Goal: Information Seeking & Learning: Learn about a topic

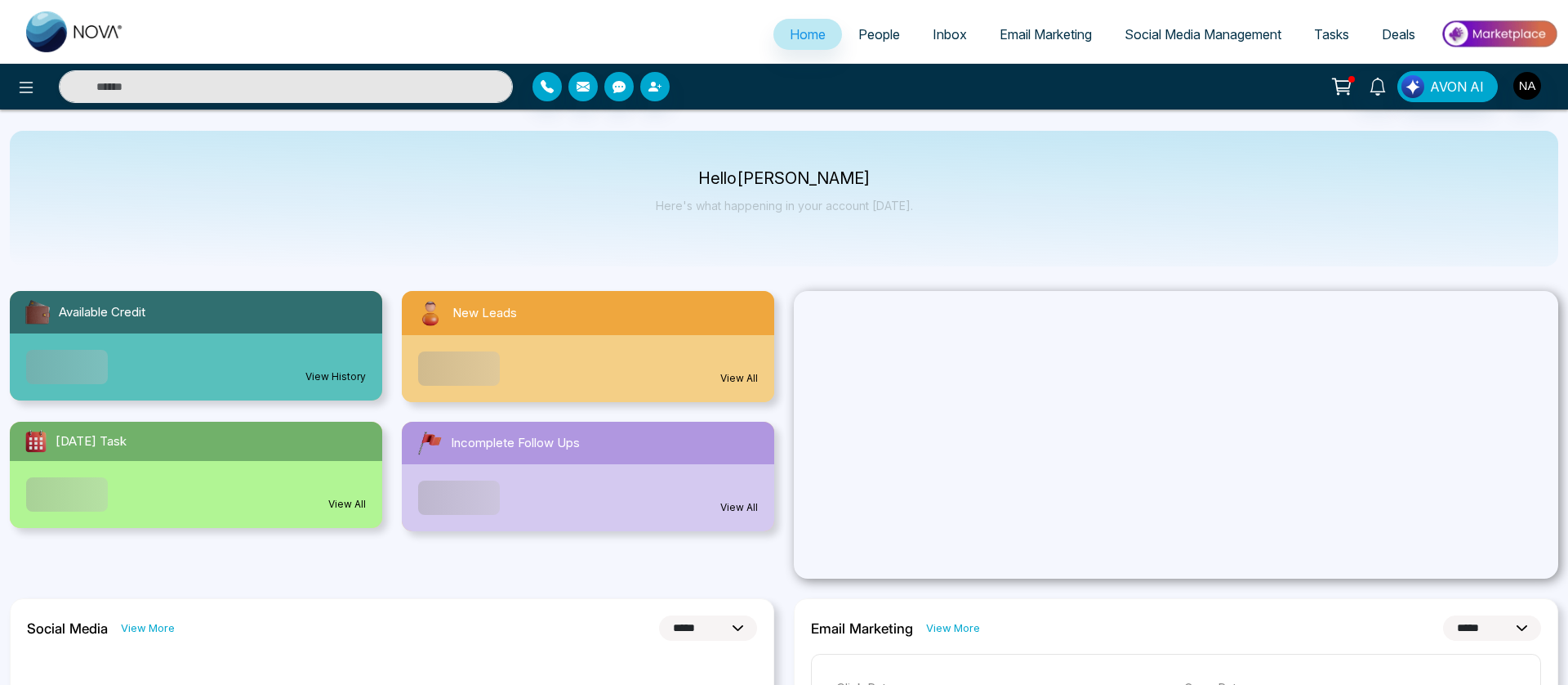
select select "*"
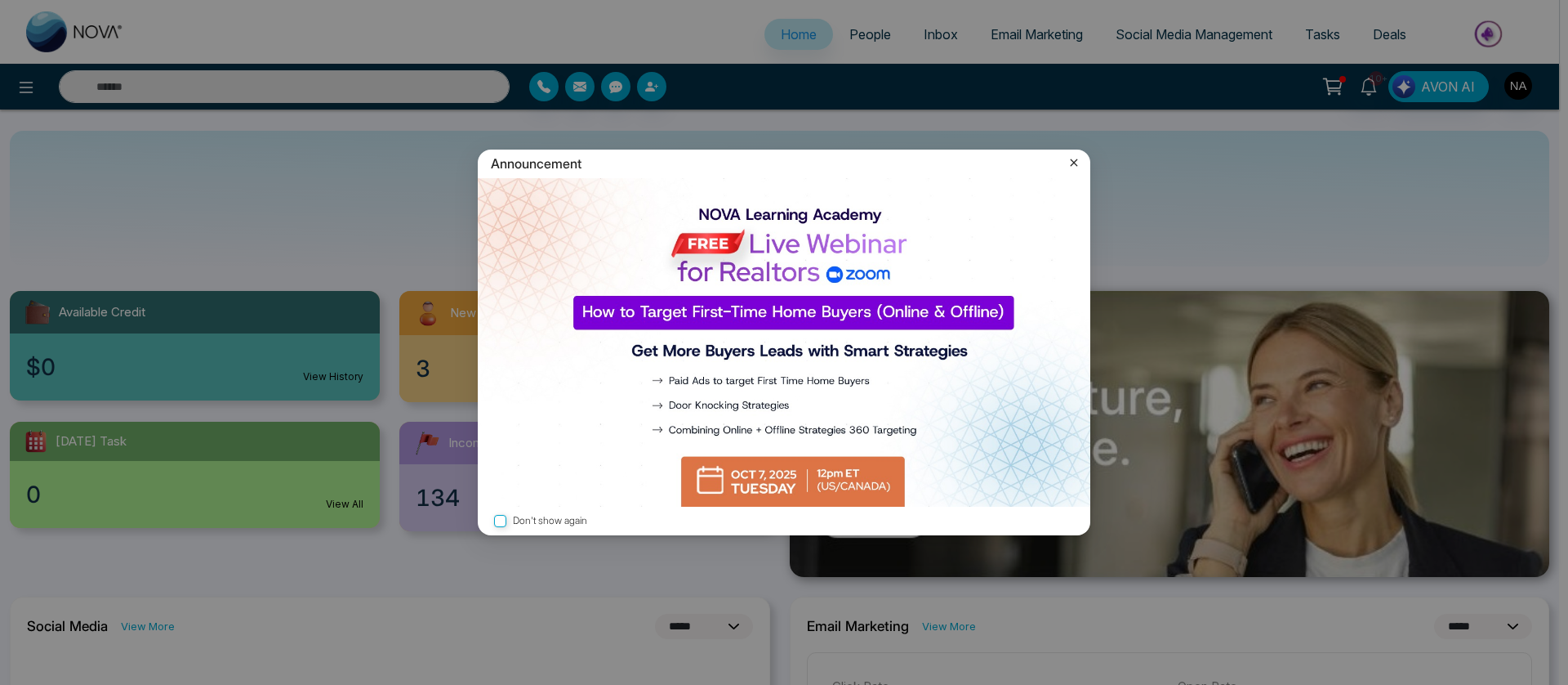
click at [1076, 314] on img at bounding box center [783, 342] width 612 height 329
click at [1078, 160] on icon at bounding box center [1074, 162] width 16 height 16
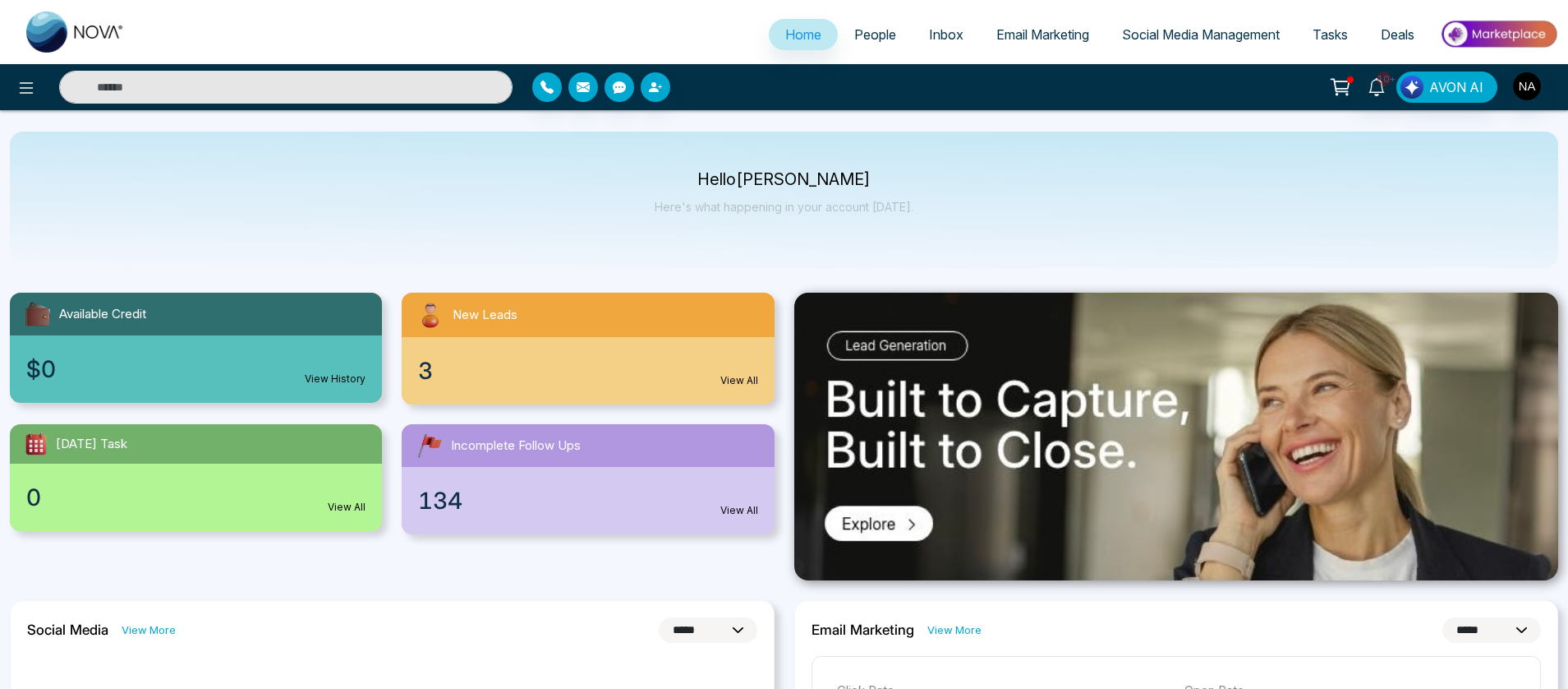
click at [549, 372] on div "3 View All" at bounding box center [588, 370] width 373 height 68
click at [872, 37] on span "People" at bounding box center [875, 34] width 42 height 16
click at [871, 32] on span "People" at bounding box center [875, 34] width 42 height 16
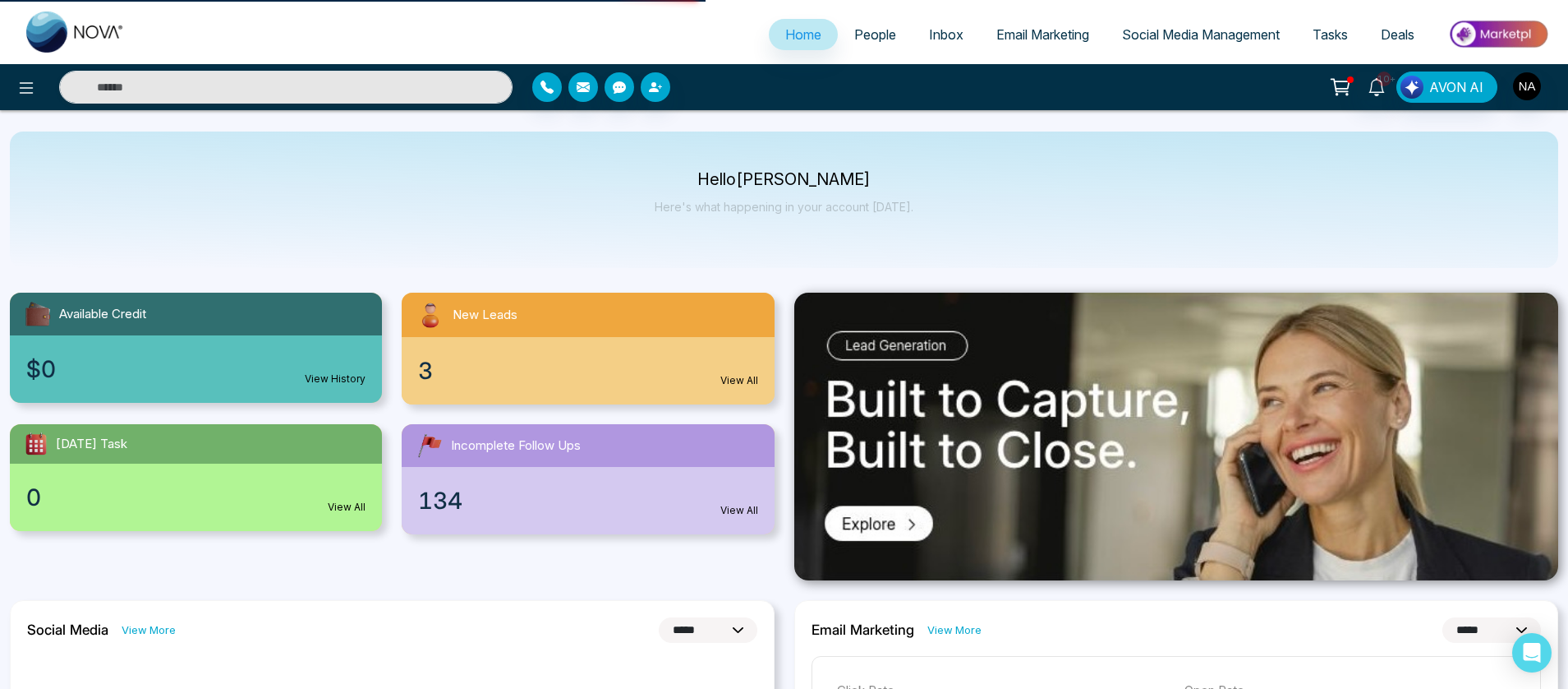
click at [869, 32] on span "People" at bounding box center [875, 34] width 42 height 16
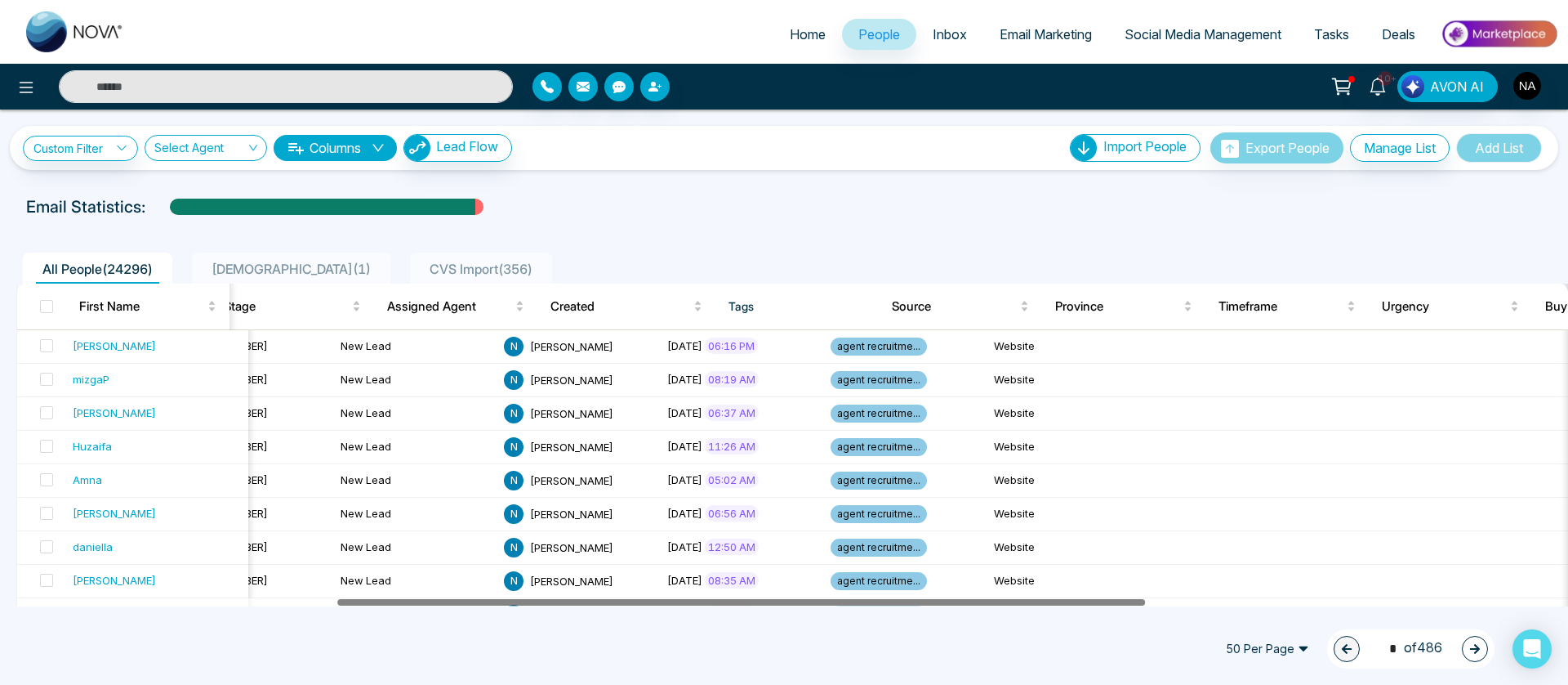
scroll to position [0, 420]
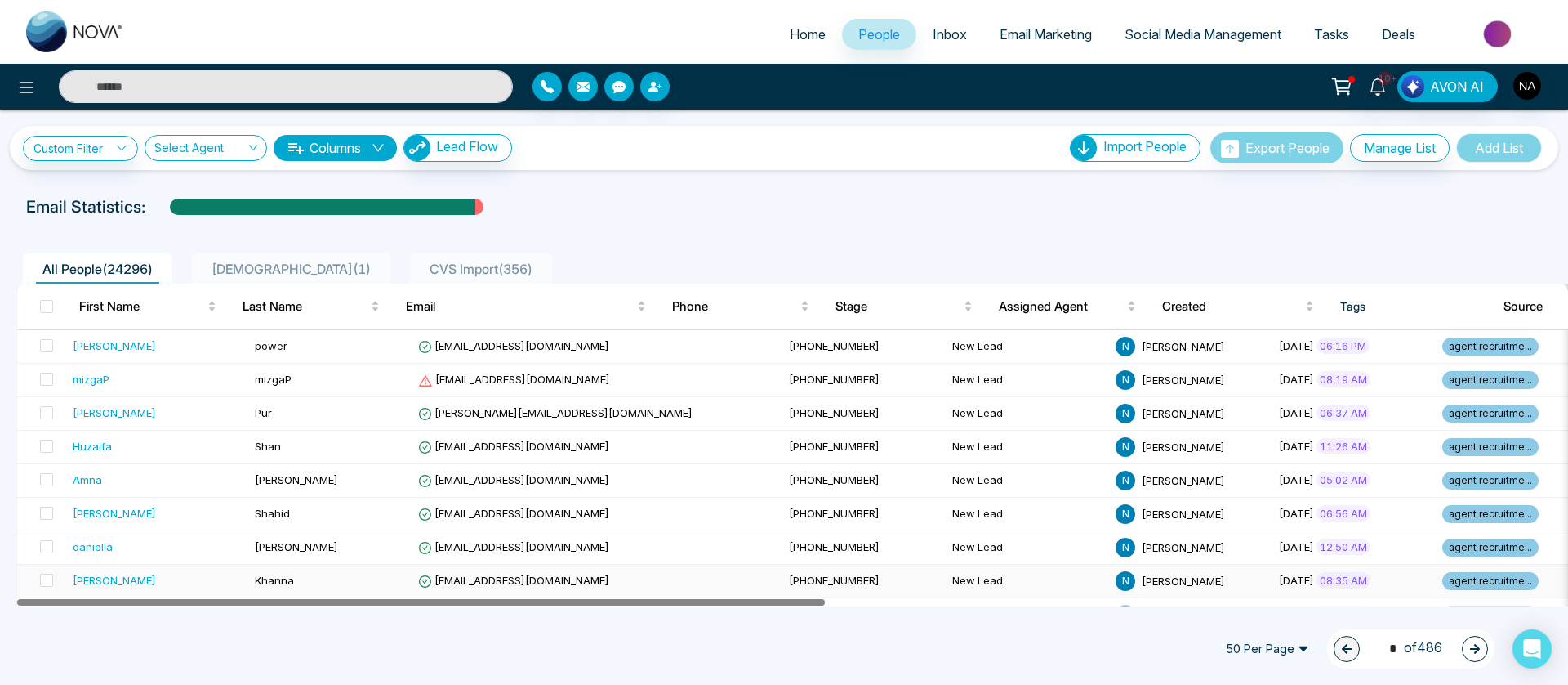
drag, startPoint x: 781, startPoint y: 603, endPoint x: 633, endPoint y: 593, distance: 148.3
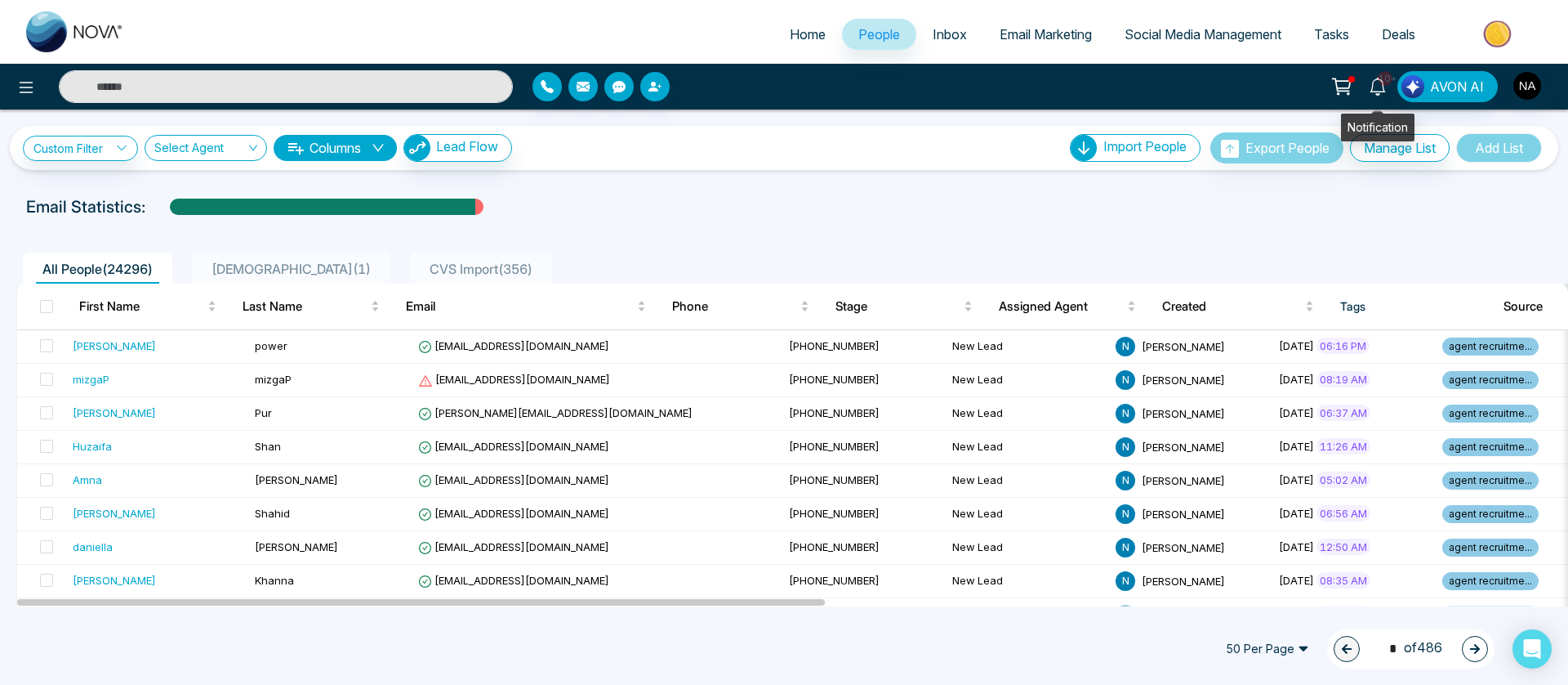
click at [1377, 93] on icon at bounding box center [1377, 86] width 18 height 18
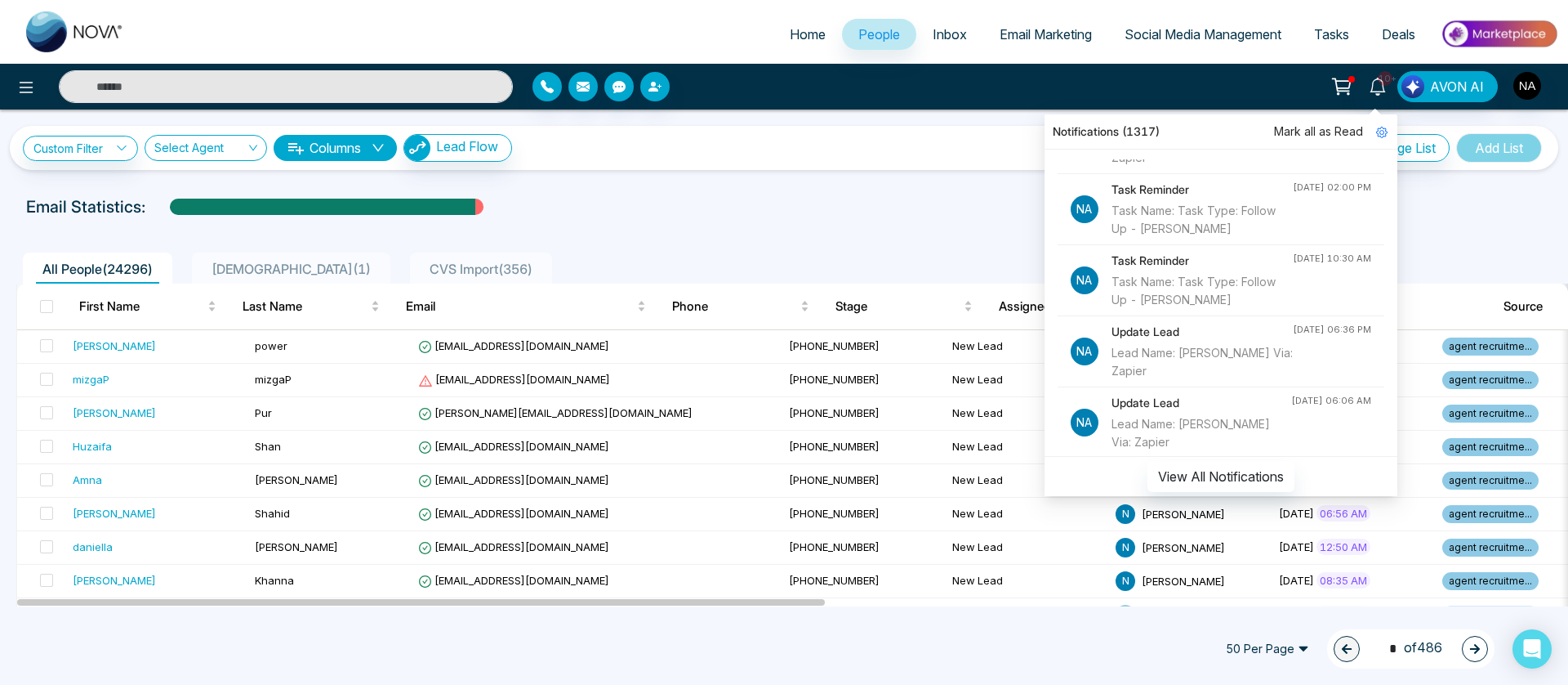
click at [1342, 87] on icon at bounding box center [1341, 86] width 23 height 23
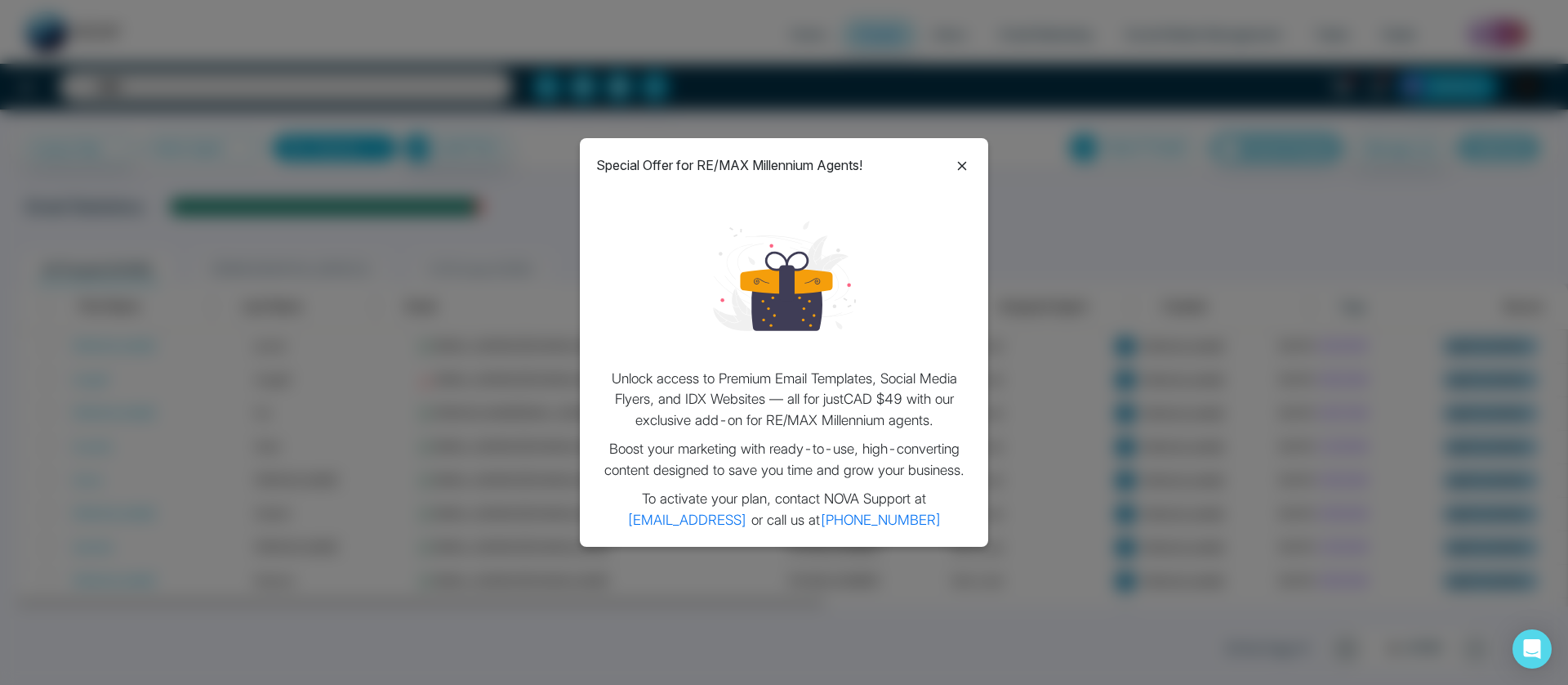
click at [966, 161] on icon at bounding box center [962, 166] width 20 height 20
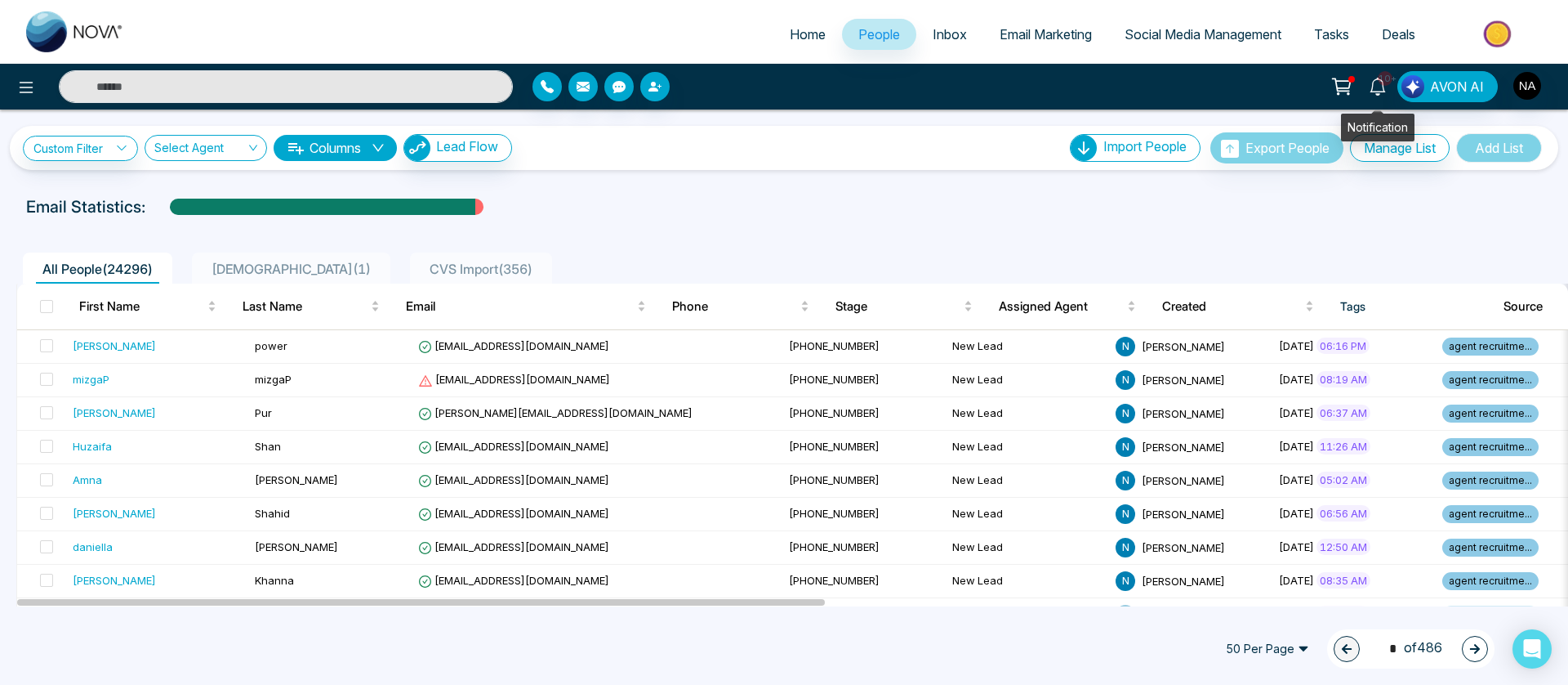
click at [1383, 84] on span "10+" at bounding box center [1385, 78] width 14 height 14
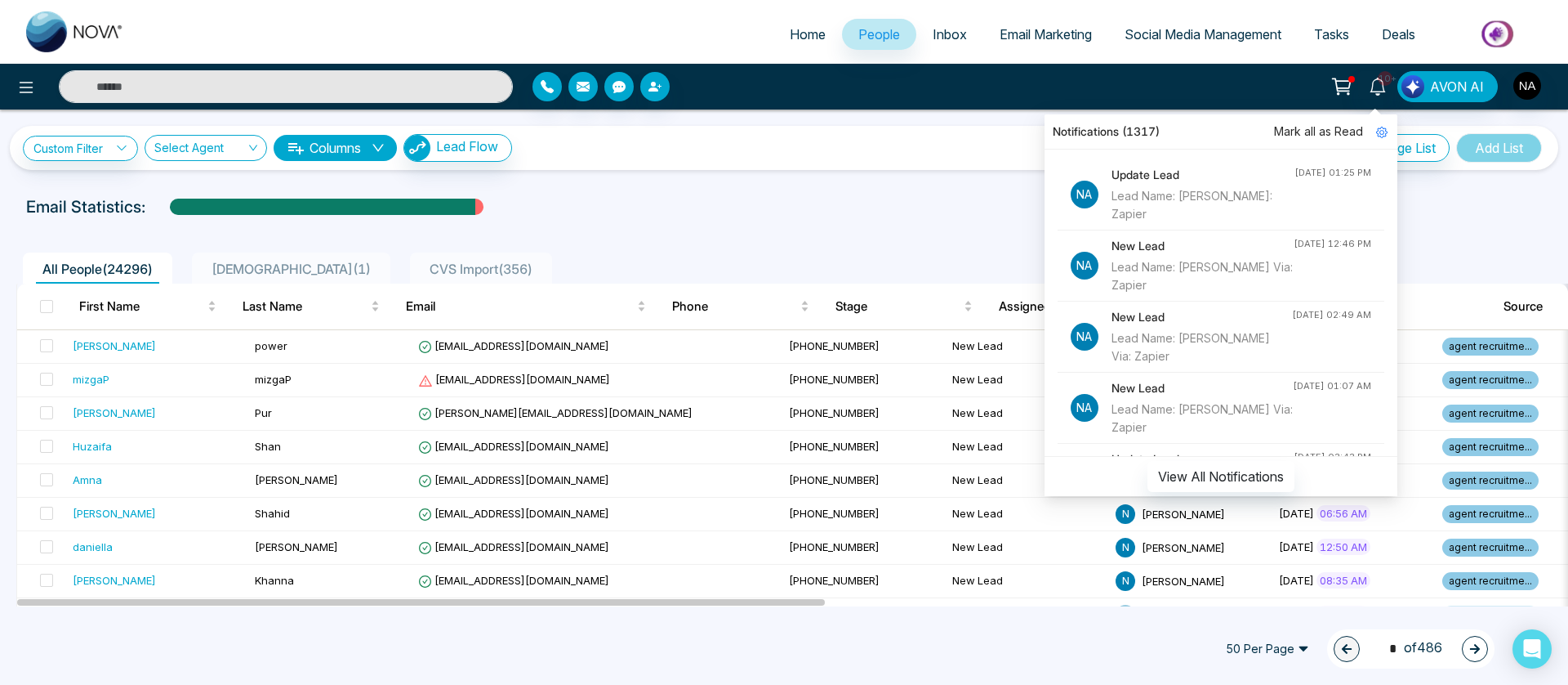
click at [928, 207] on div "Email Statistics:" at bounding box center [528, 207] width 1004 height 25
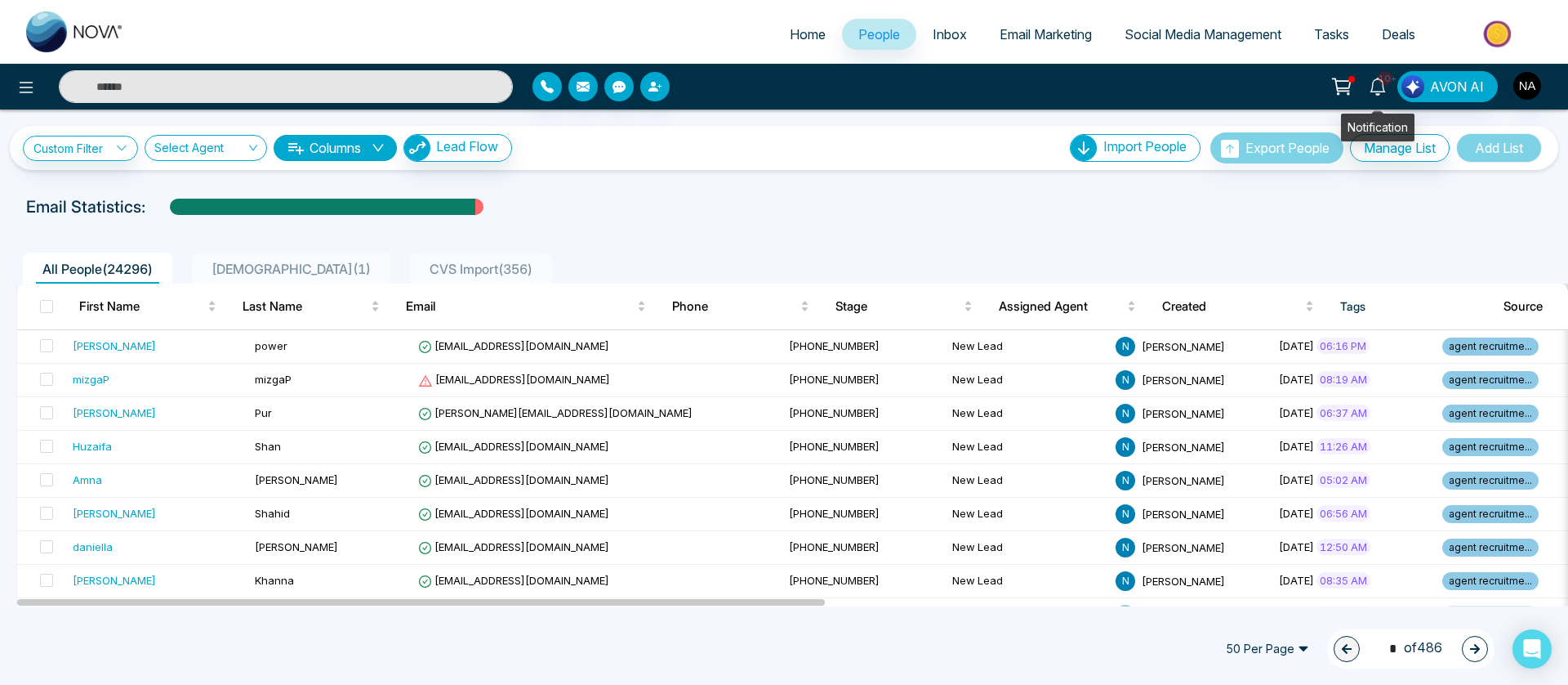
click at [1382, 89] on icon at bounding box center [1377, 86] width 18 height 18
click at [722, 201] on div "Email Statistics:" at bounding box center [528, 207] width 1004 height 25
click at [1381, 90] on icon at bounding box center [1377, 86] width 18 height 18
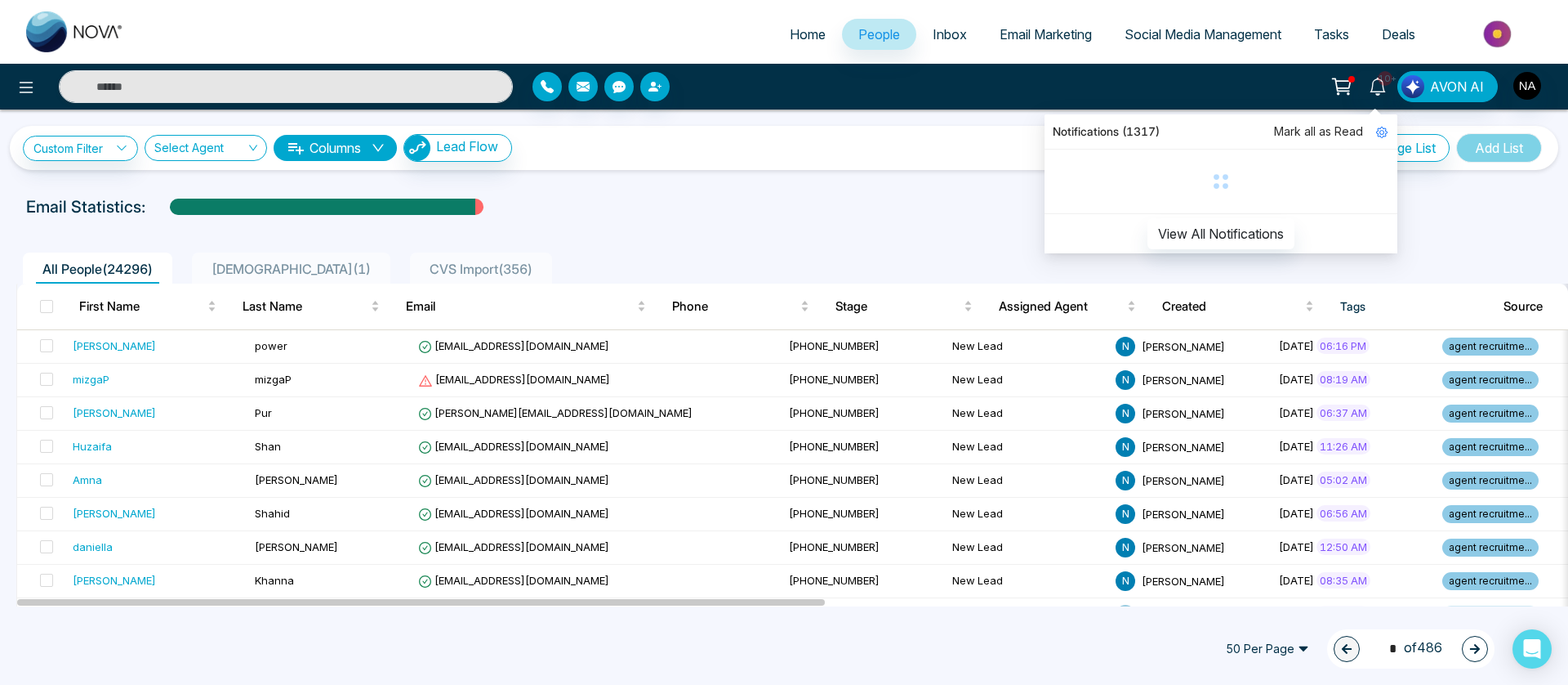
click at [1381, 90] on div "10+ Notifications (1317) [PERSON_NAME] all as Read View All Notifications" at bounding box center [1378, 87] width 39 height 31
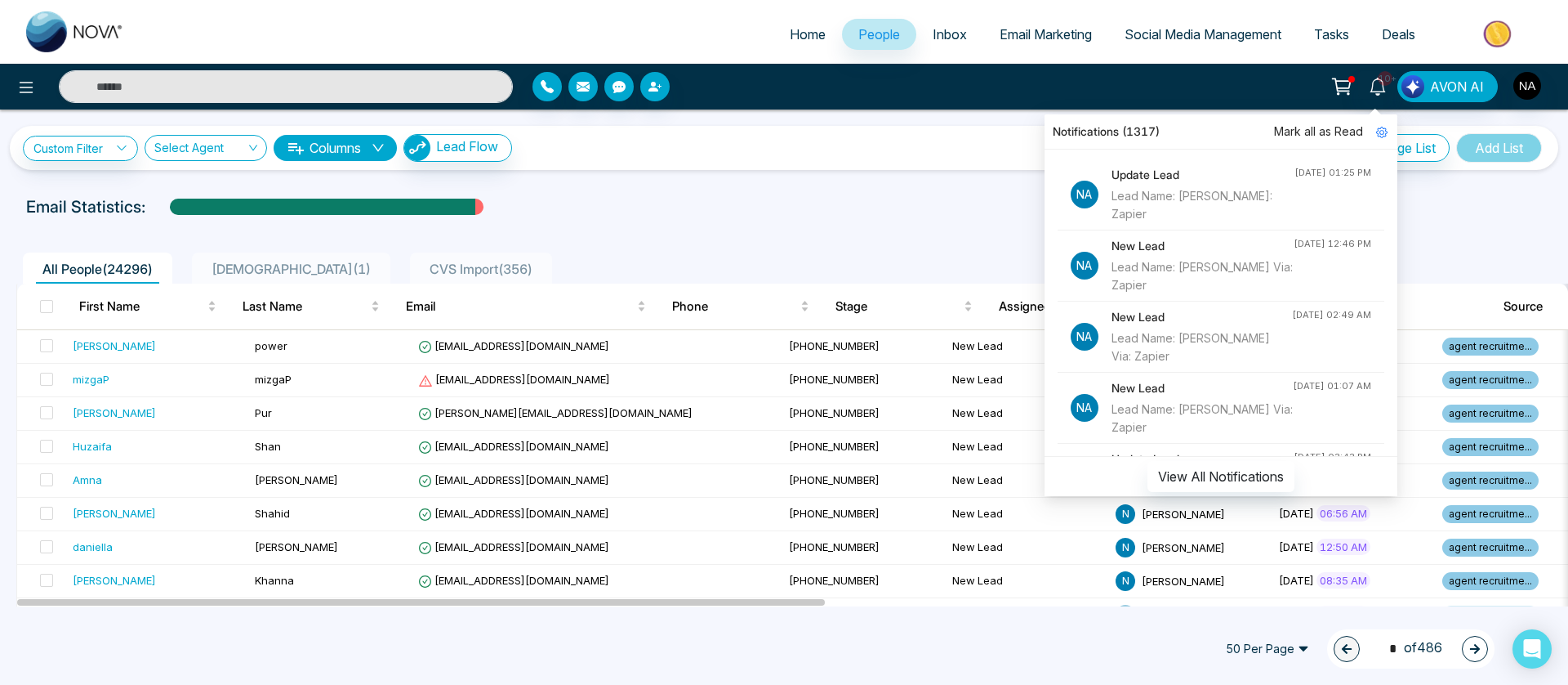
click at [1234, 140] on div "Notifications (1317)" at bounding box center [1221, 132] width 353 height 35
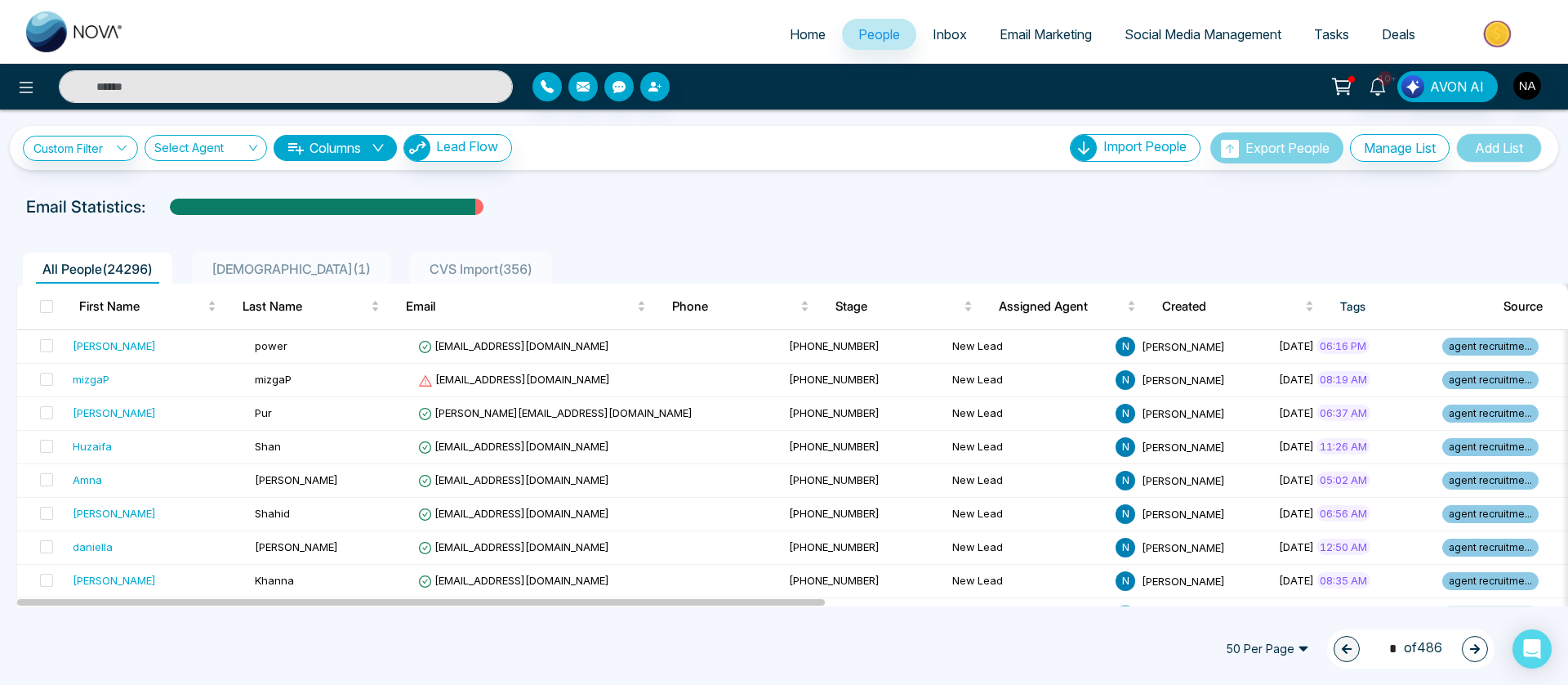
click at [804, 35] on span "Home" at bounding box center [808, 34] width 36 height 16
select select "*"
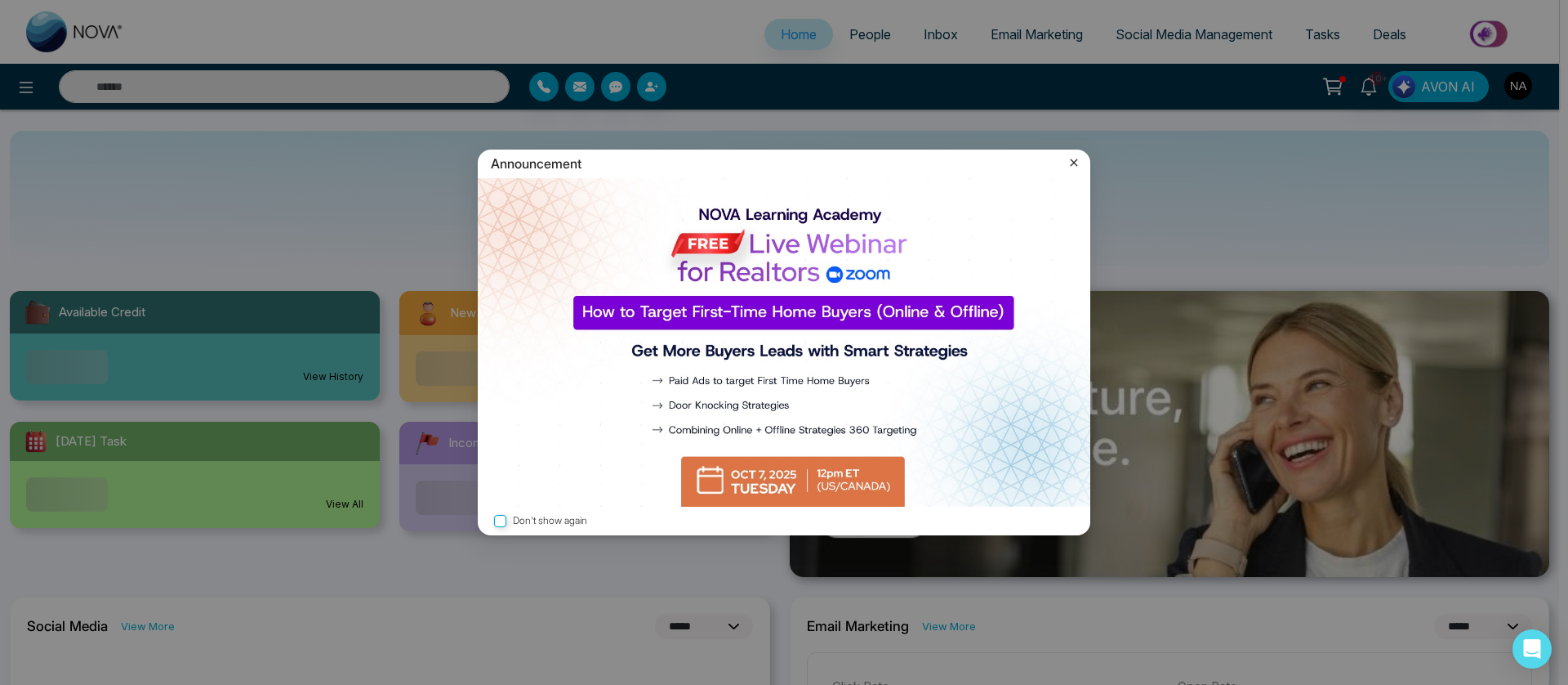
click at [1071, 158] on icon at bounding box center [1074, 162] width 16 height 16
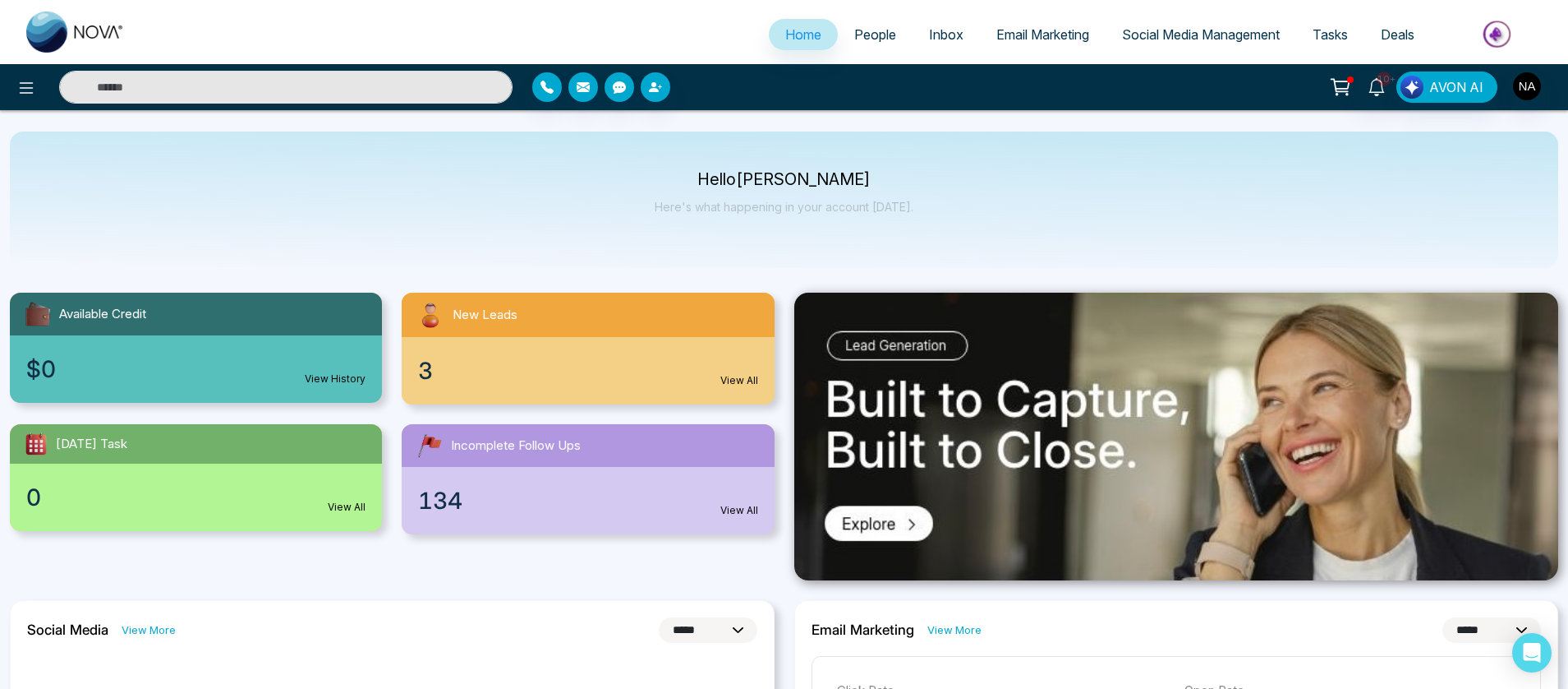
click at [754, 376] on link "View All" at bounding box center [739, 380] width 38 height 15
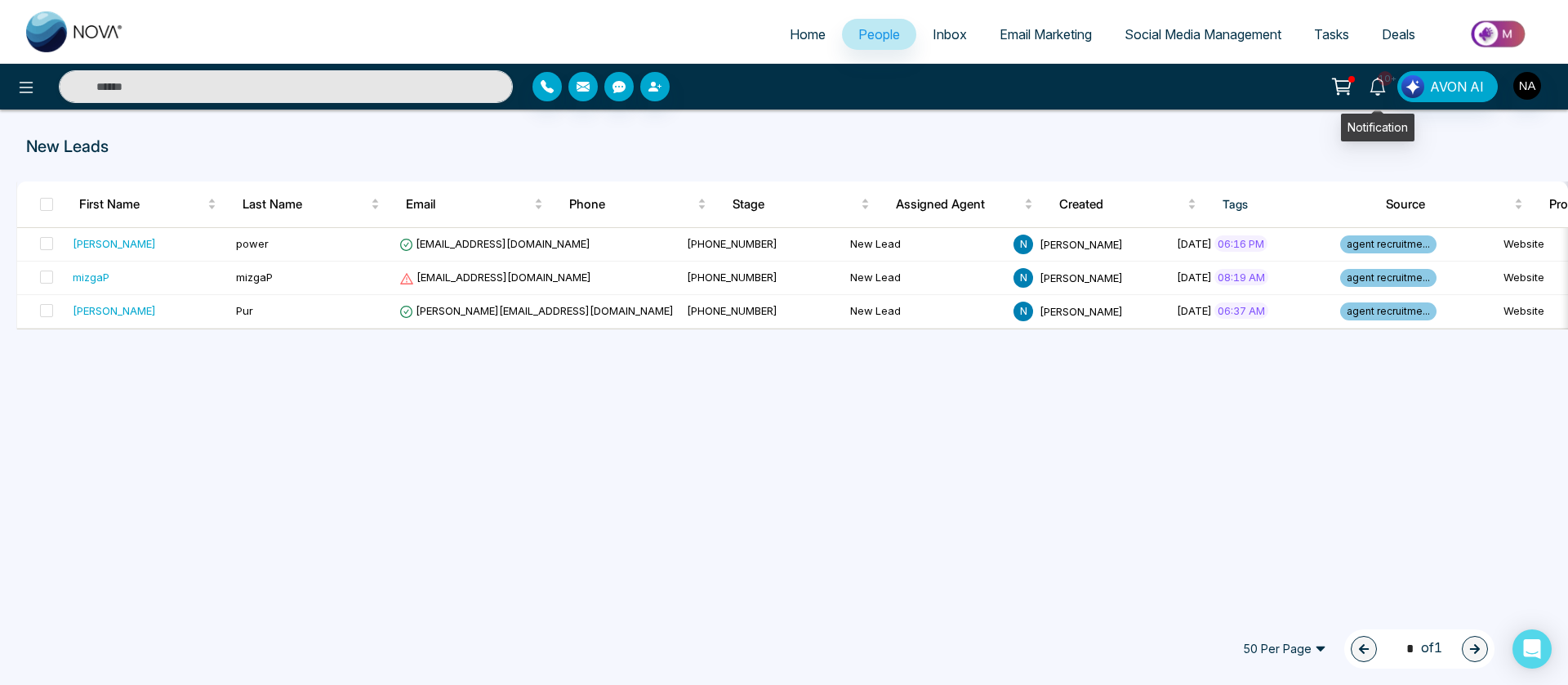
click at [1381, 89] on icon at bounding box center [1377, 86] width 18 height 18
click at [1018, 157] on p "New Leads" at bounding box center [528, 146] width 1004 height 25
click at [82, 28] on img at bounding box center [75, 31] width 98 height 41
select select "*"
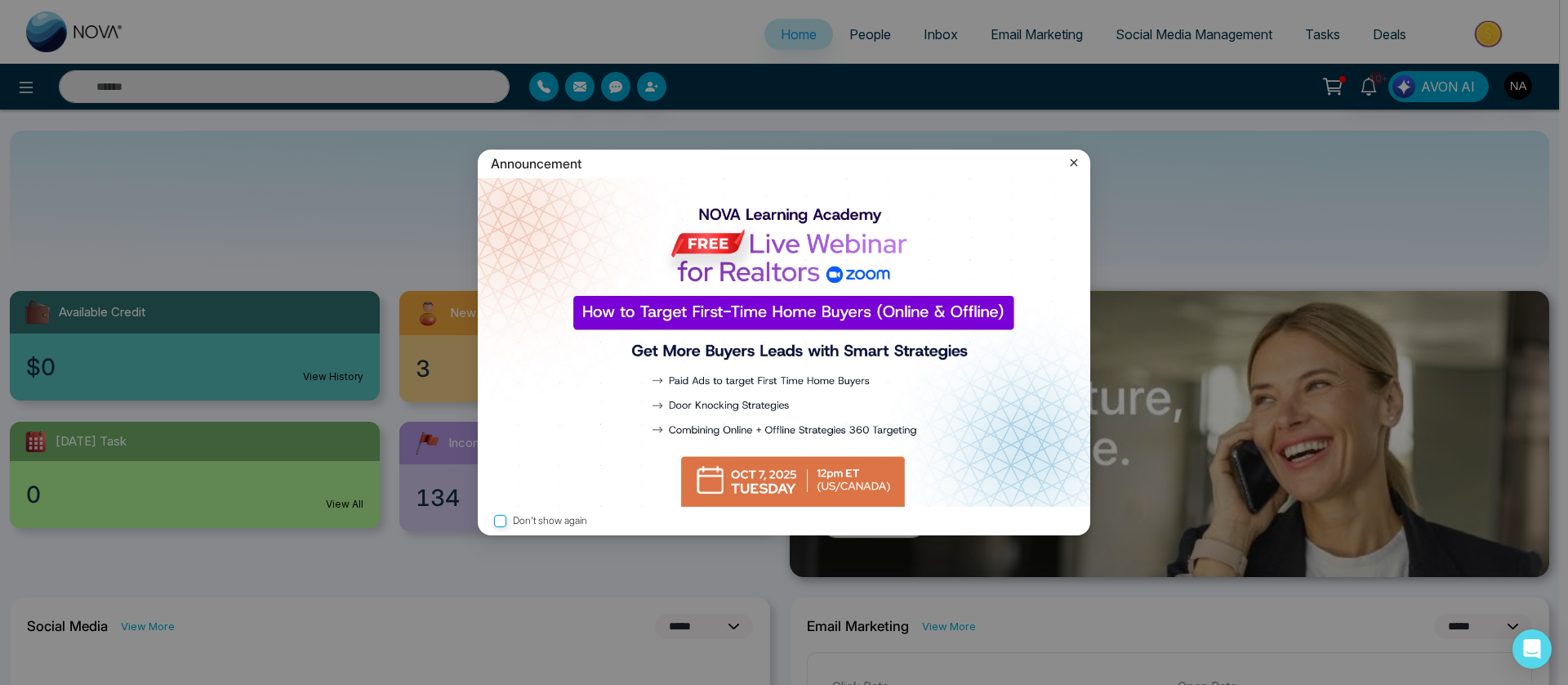
click at [1074, 161] on icon at bounding box center [1074, 162] width 8 height 8
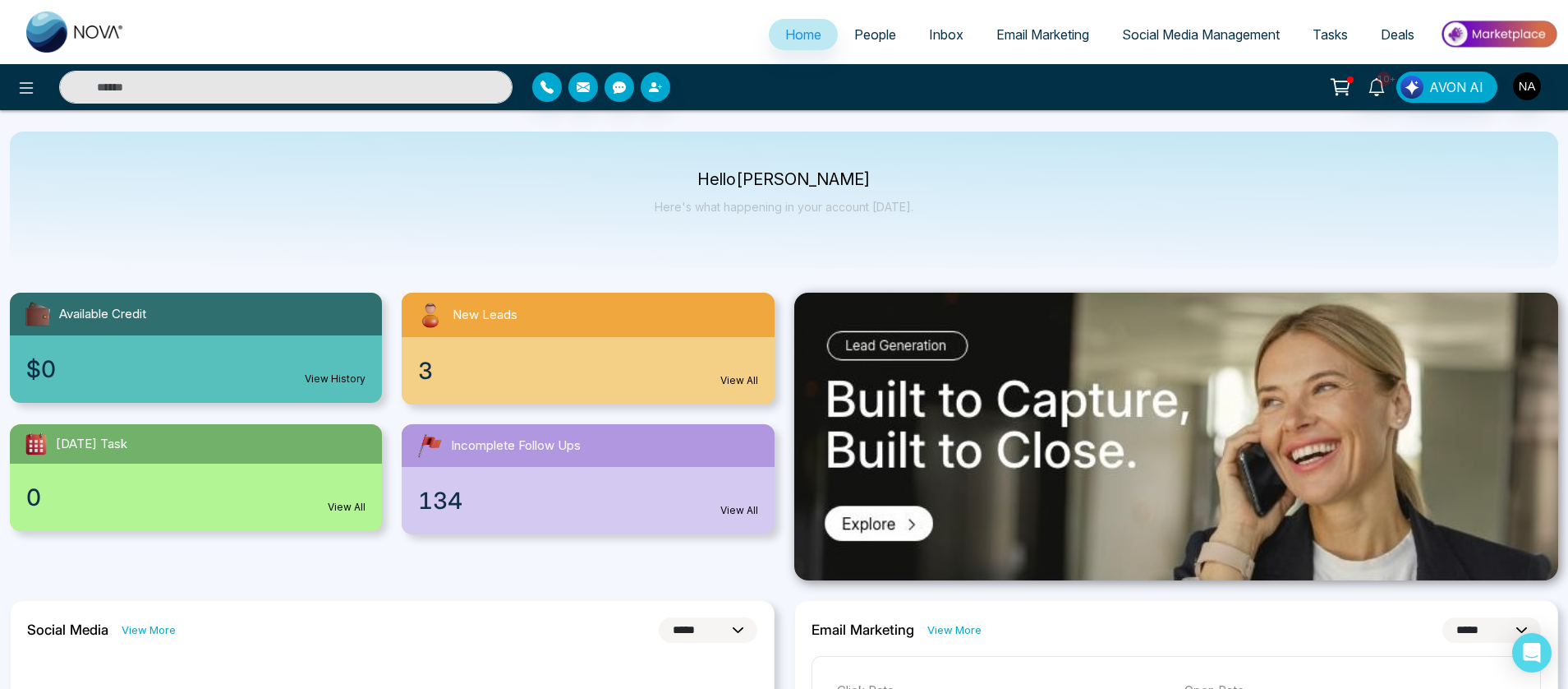
click at [866, 38] on span "People" at bounding box center [875, 34] width 42 height 16
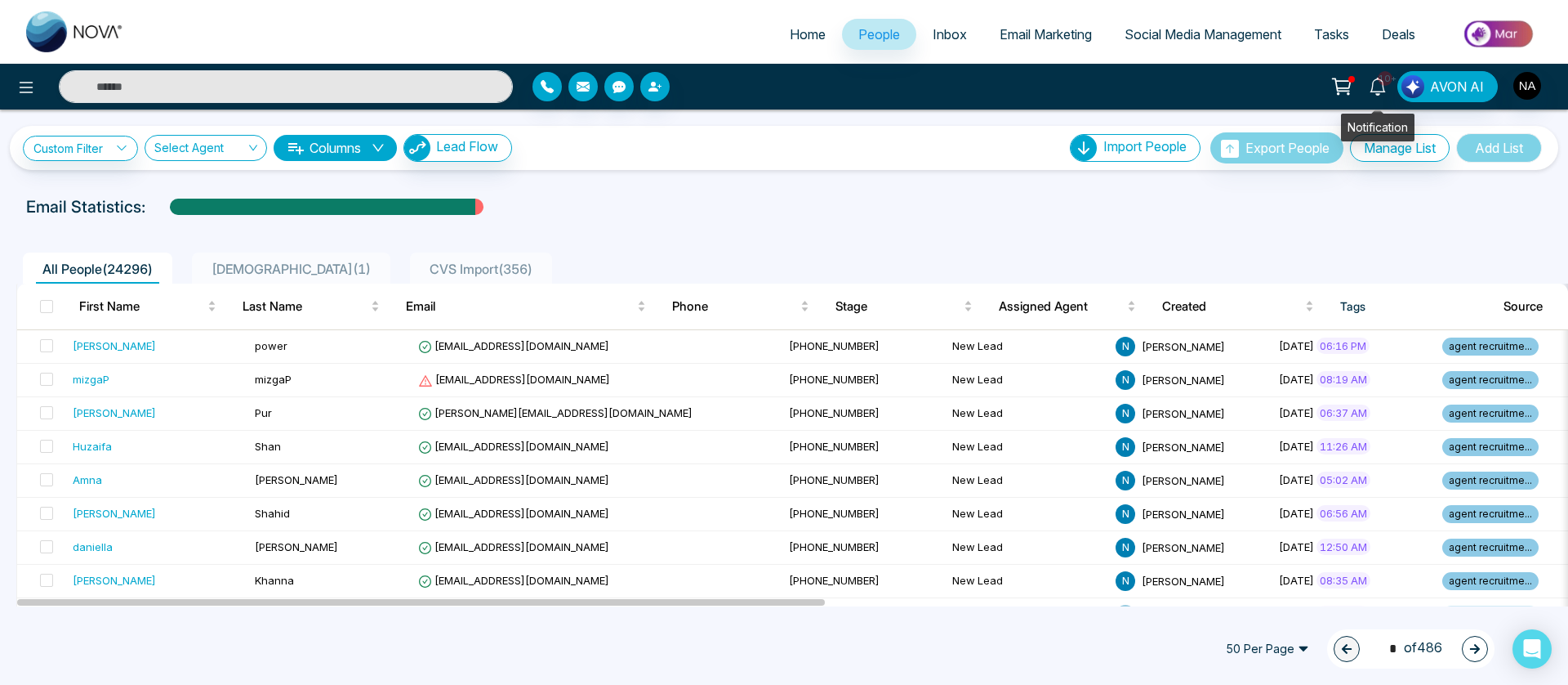
click at [1378, 87] on icon at bounding box center [1377, 86] width 18 height 18
click at [901, 195] on div "Email Statistics:" at bounding box center [528, 207] width 1004 height 25
click at [906, 191] on div "Custom Filter Choose a filters Cancel Apply Select Agent Columns Lead Flow Impo…" at bounding box center [784, 358] width 1568 height 497
click at [900, 248] on div "All People ( 24296 ) TestList ( 1 ) CVS Import ( 356 )" at bounding box center [784, 263] width 1555 height 42
click at [1379, 88] on icon at bounding box center [1377, 86] width 18 height 18
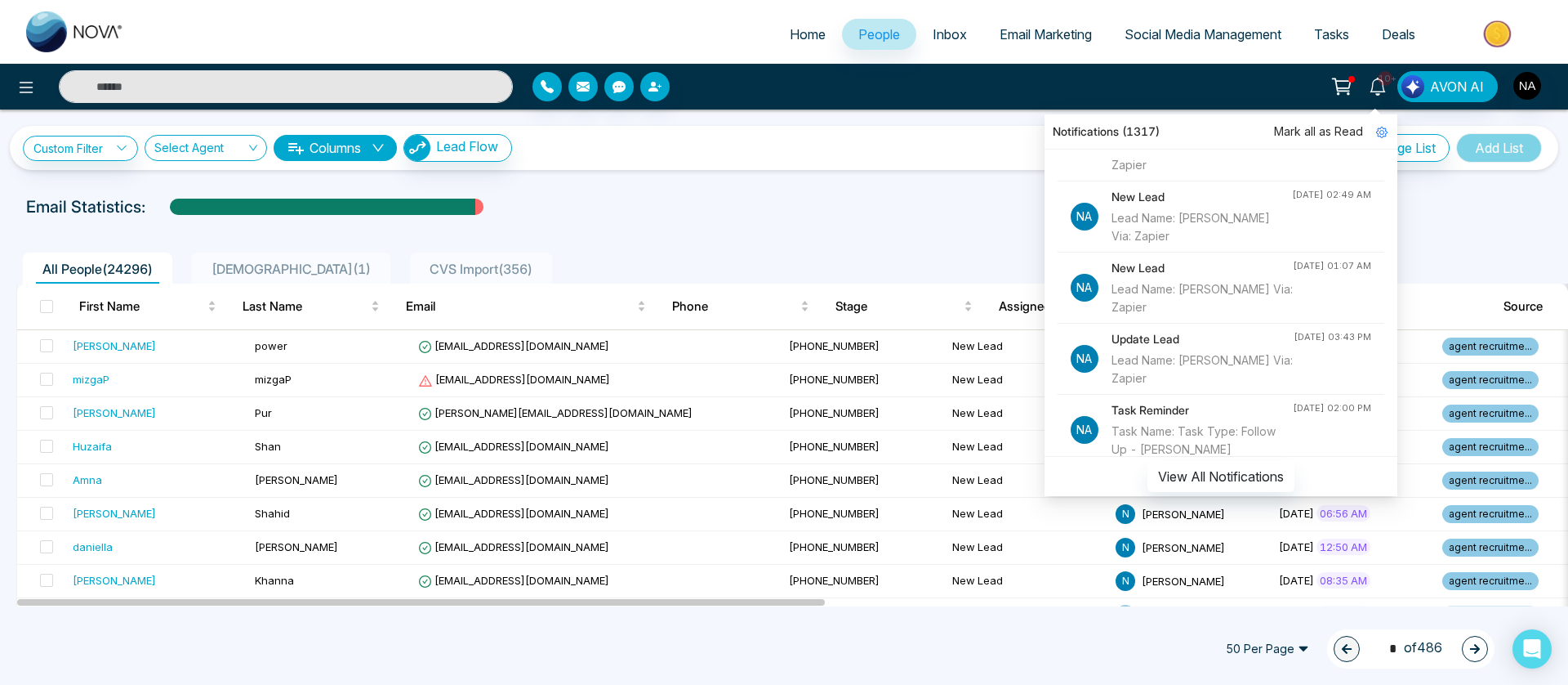
scroll to position [154, 0]
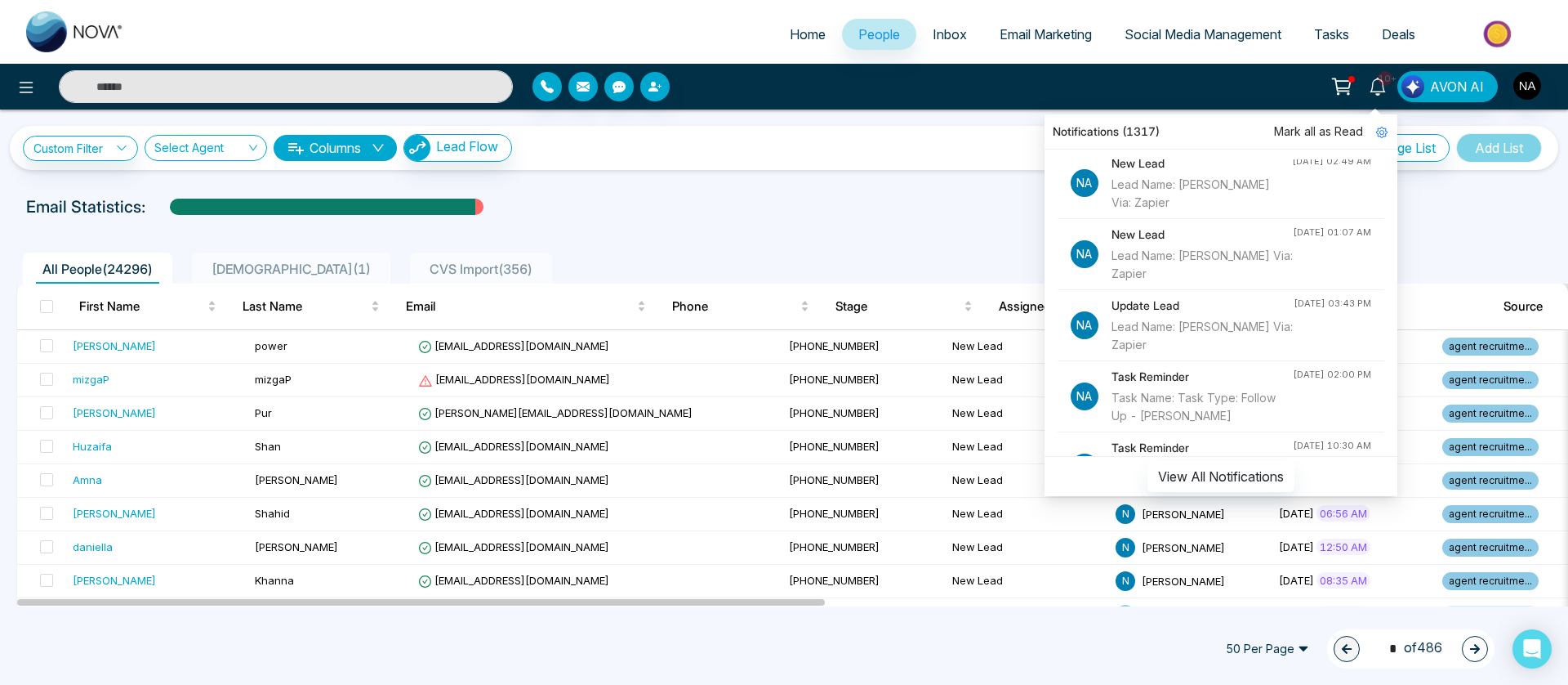
click at [916, 198] on div "Email Statistics:" at bounding box center [528, 207] width 1004 height 25
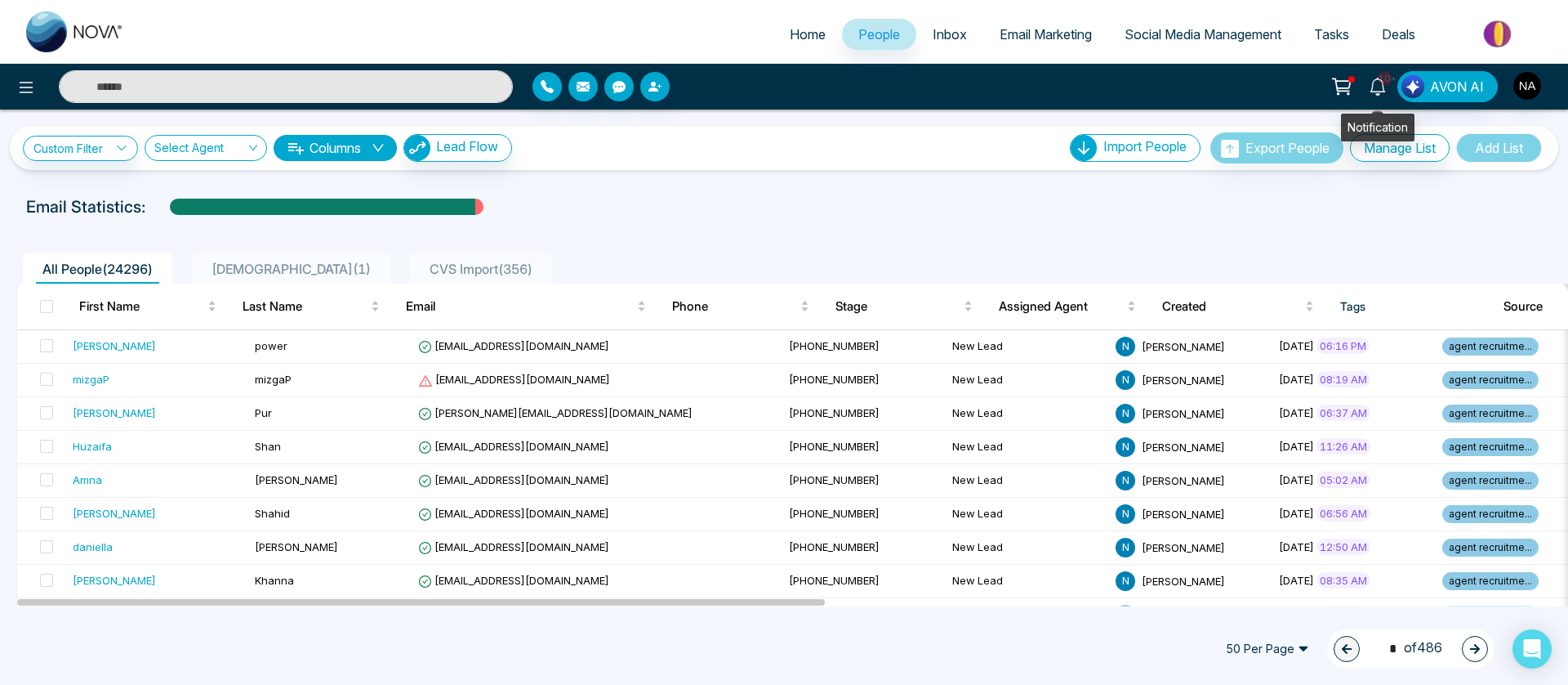
click at [1386, 86] on icon at bounding box center [1377, 86] width 18 height 18
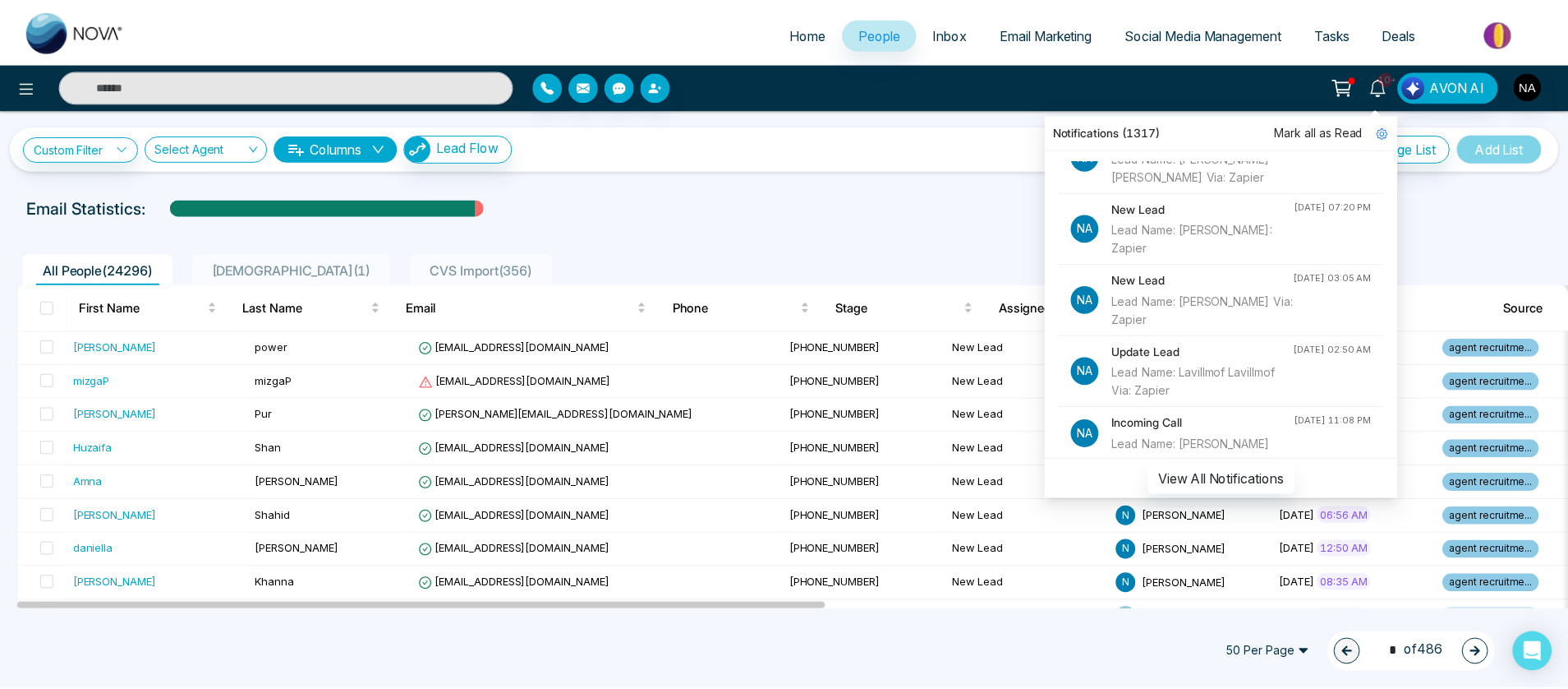
scroll to position [847, 0]
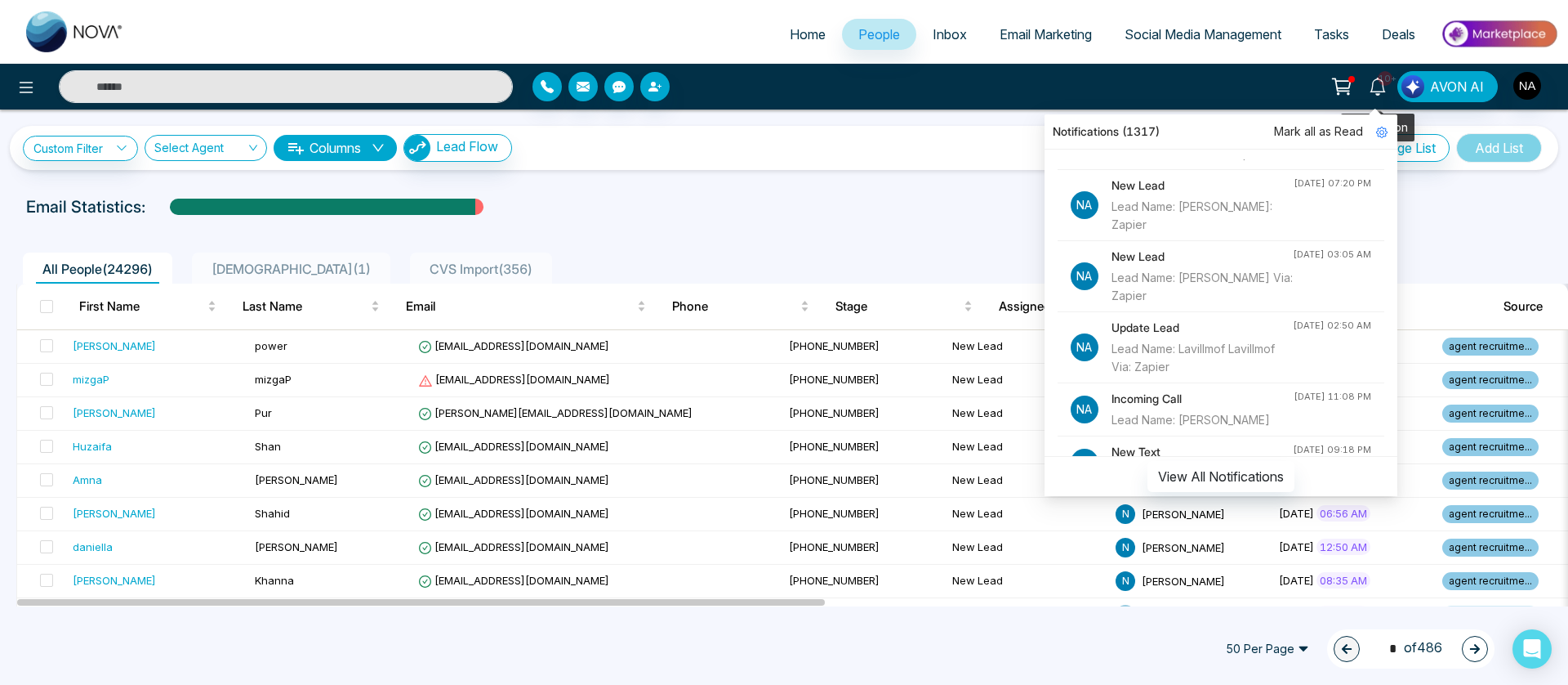
click at [1386, 86] on icon at bounding box center [1377, 86] width 18 height 18
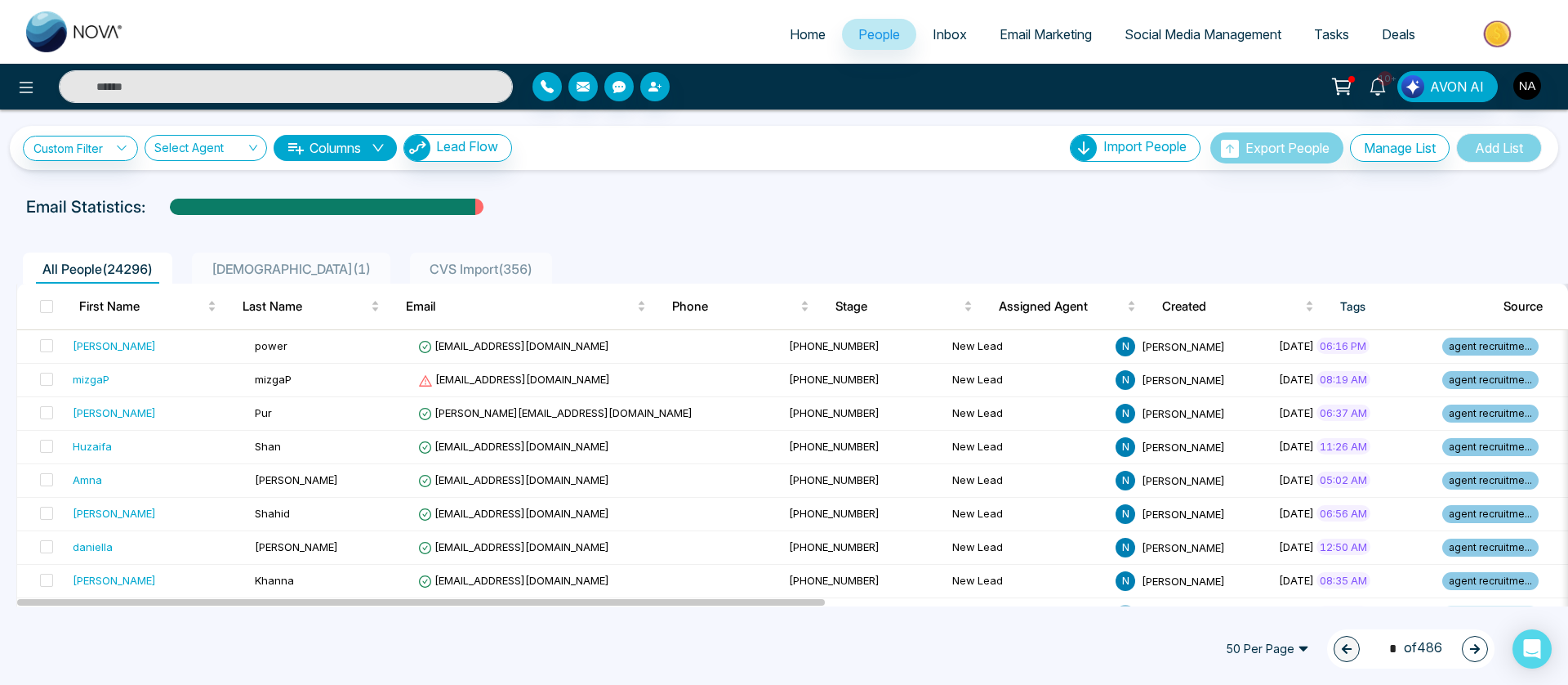
click at [764, 151] on div "Custom Filter Choose a filters Cancel Apply Select Agent Columns Lead Flow Impo…" at bounding box center [784, 148] width 1522 height 31
click at [116, 95] on input "text" at bounding box center [285, 87] width 454 height 32
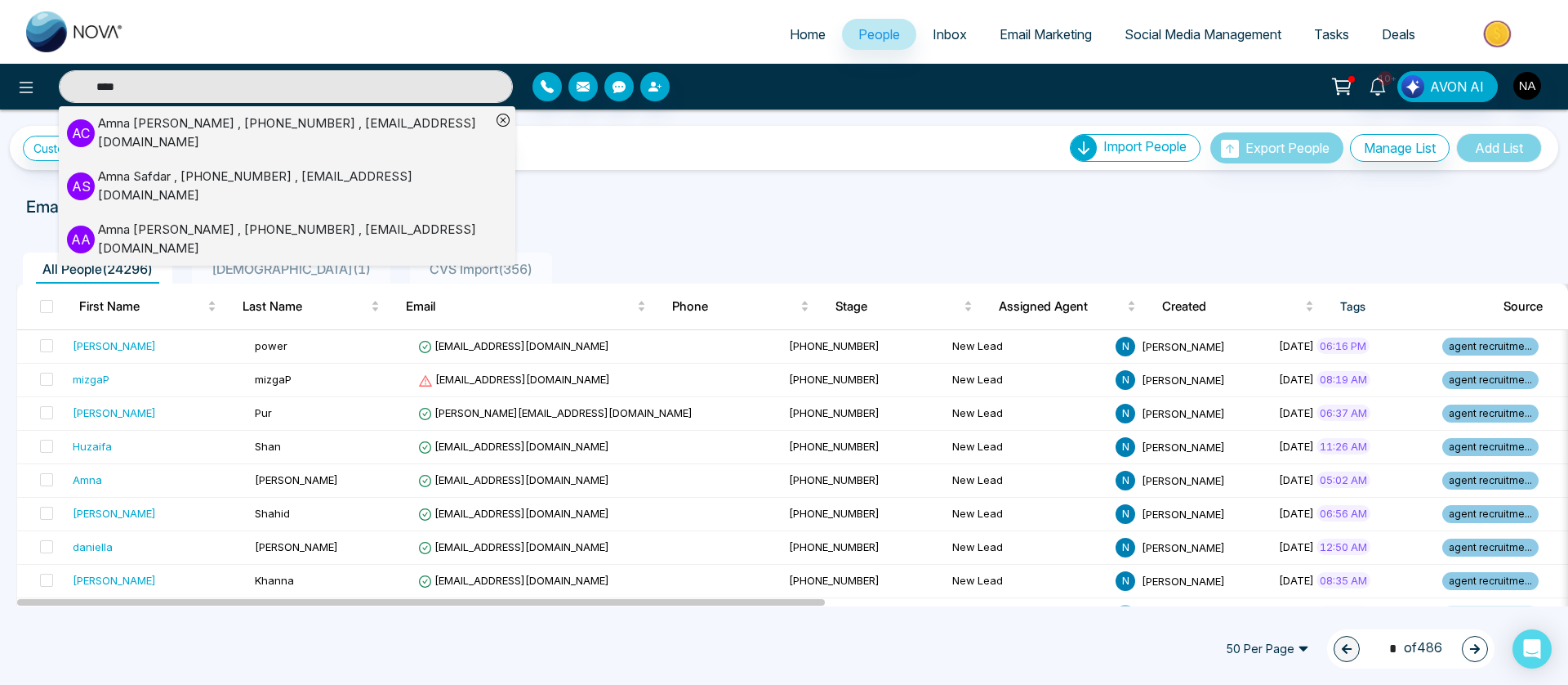
type input "****"
click at [154, 121] on div "[PERSON_NAME] , [PHONE_NUMBER] , [EMAIL_ADDRESS][DOMAIN_NAME]" at bounding box center [294, 133] width 392 height 37
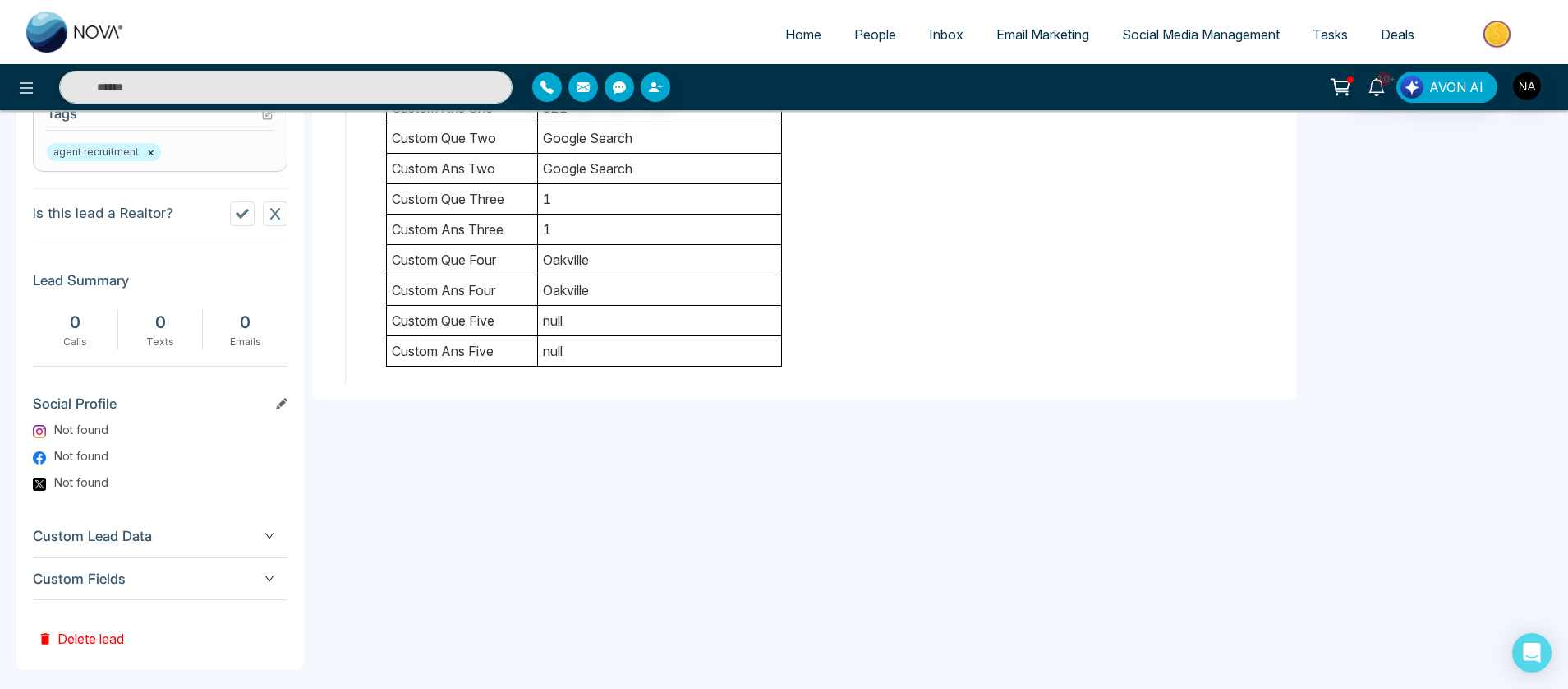
scroll to position [727, 0]
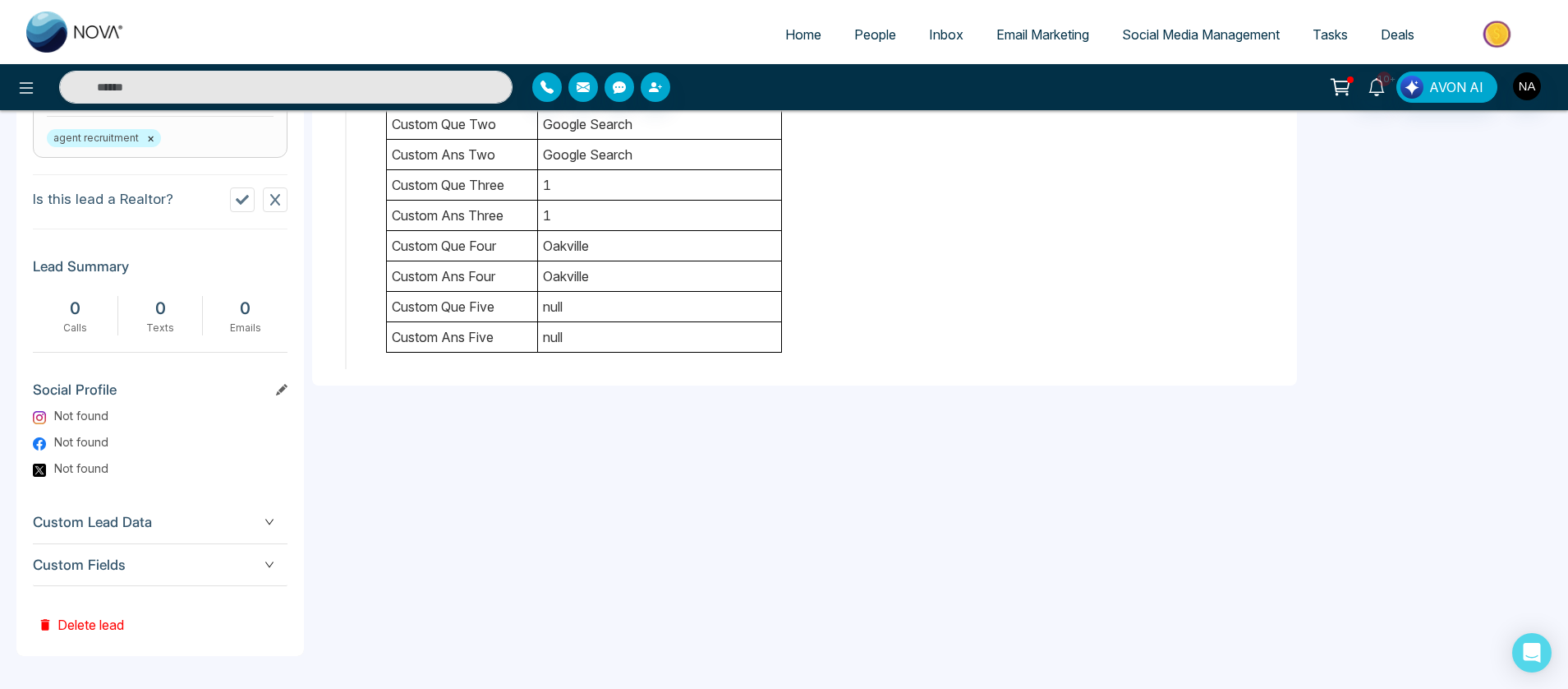
click at [274, 579] on div "Custom Fields" at bounding box center [160, 564] width 255 height 42
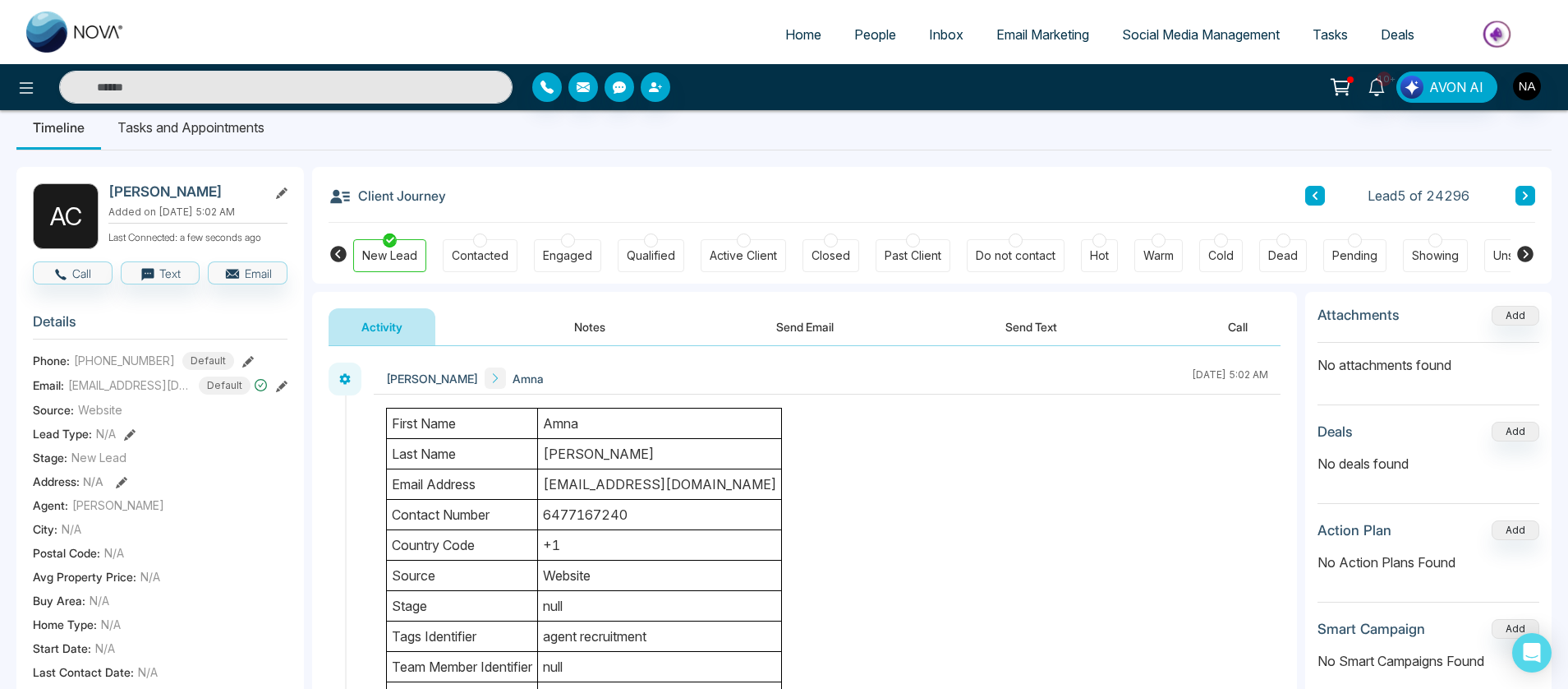
scroll to position [0, 0]
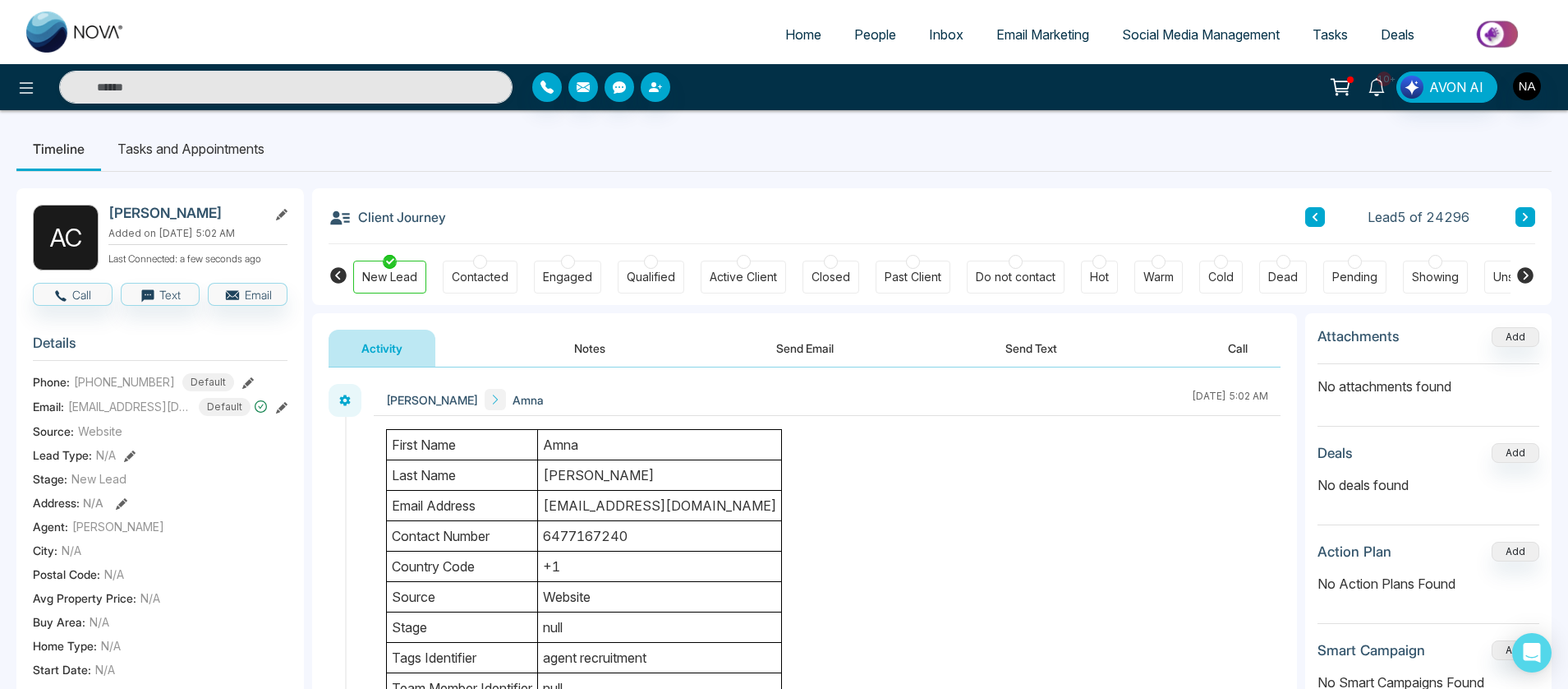
click at [1380, 91] on icon at bounding box center [1377, 86] width 18 height 18
click at [343, 86] on input "text" at bounding box center [285, 87] width 454 height 32
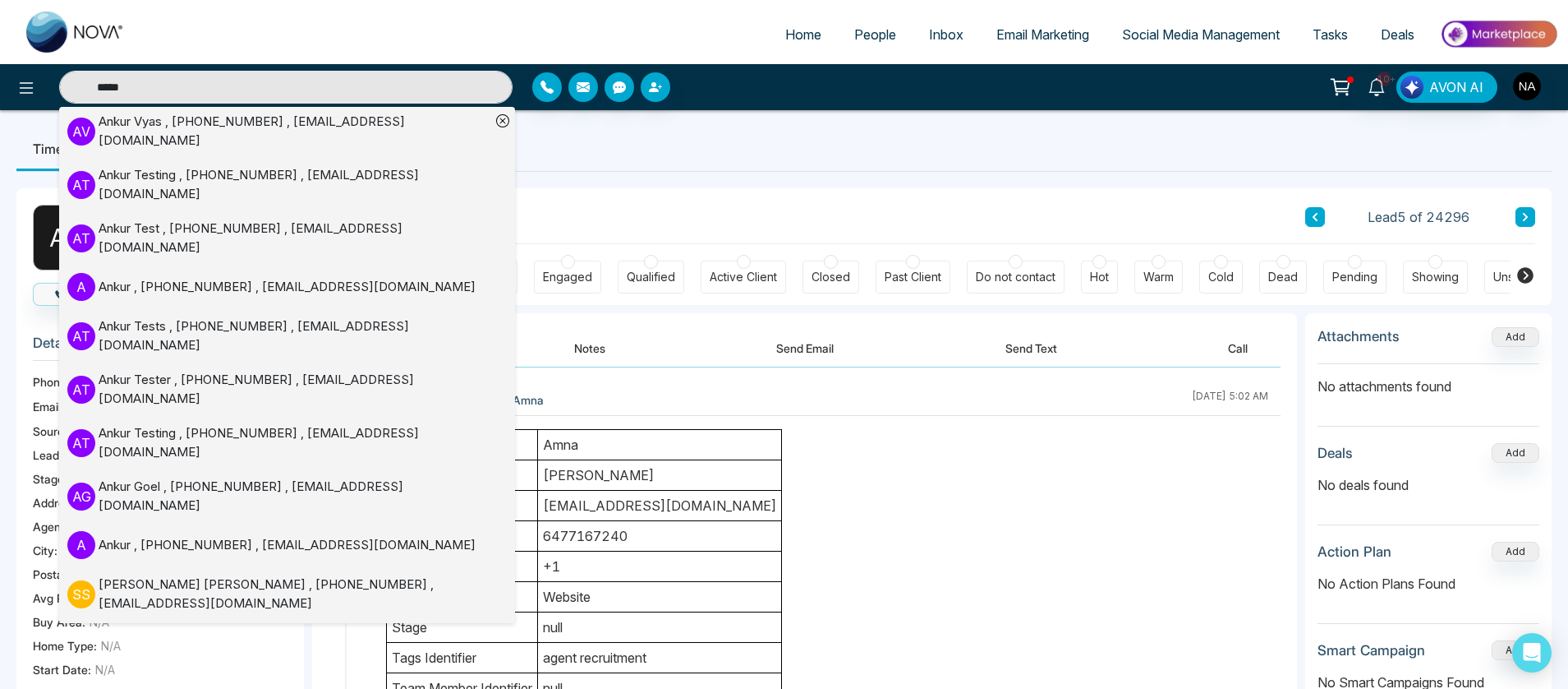
scroll to position [61, 0]
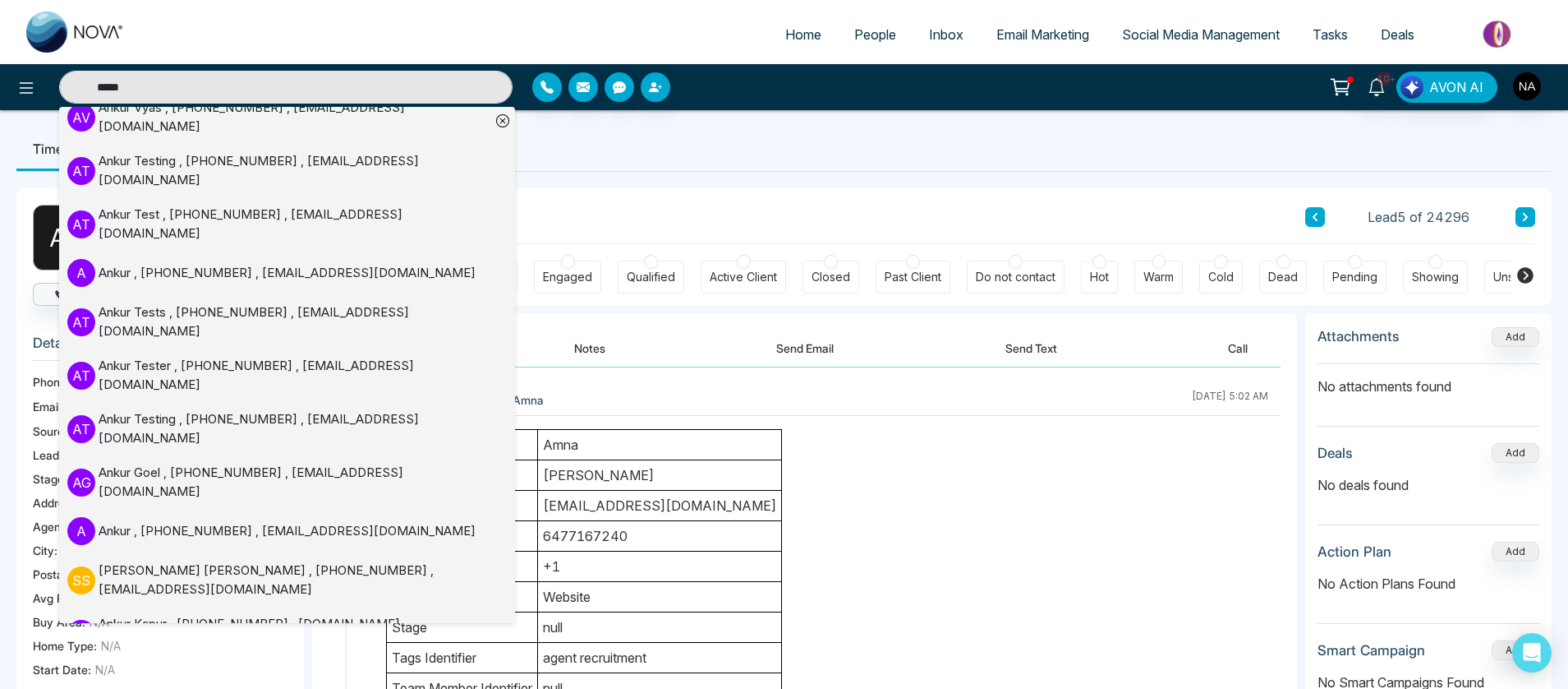
type input "*****"
click at [285, 668] on div "[PERSON_NAME] , +11234567890 , [EMAIL_ADDRESS][DOMAIN_NAME]" at bounding box center [294, 686] width 392 height 37
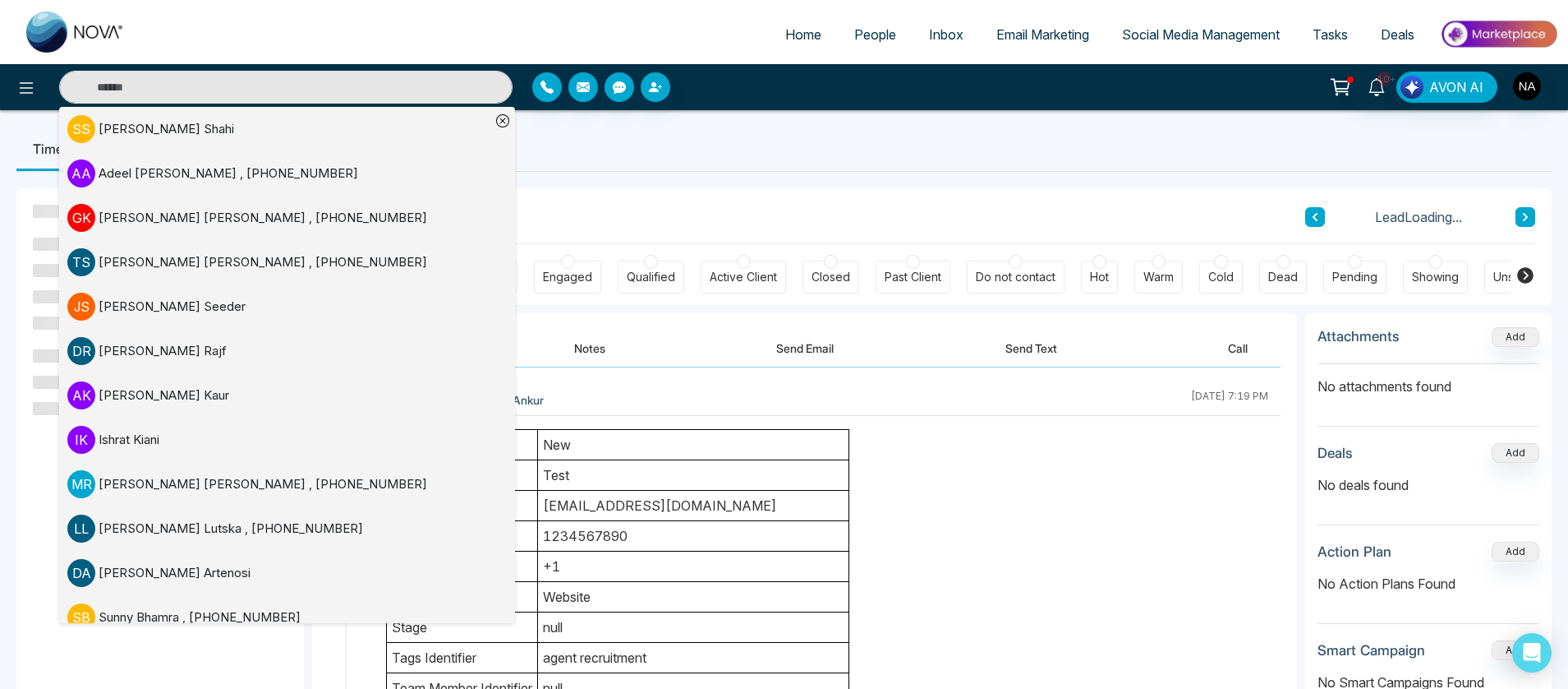
click at [575, 168] on ul "Timeline Tasks and Appointments" at bounding box center [784, 149] width 1536 height 44
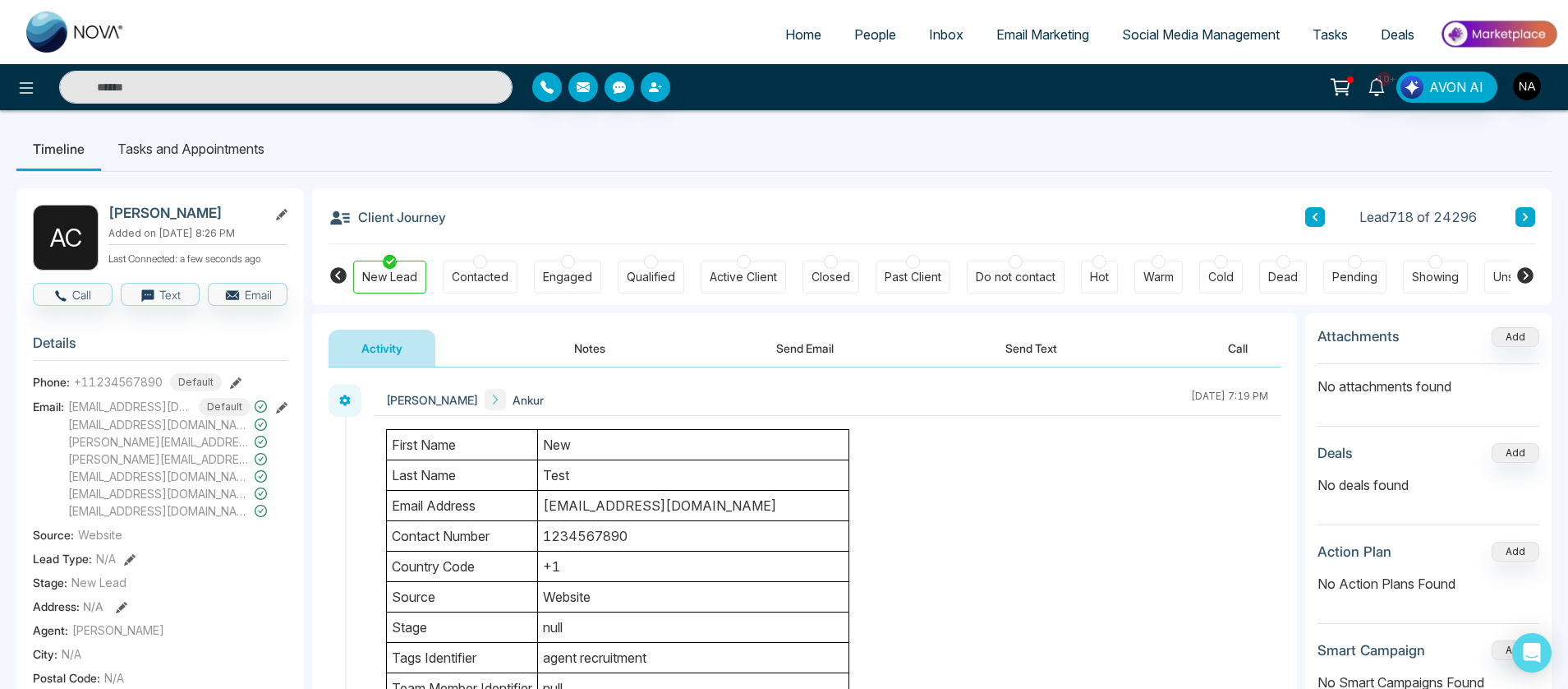
click at [281, 409] on icon at bounding box center [281, 407] width 11 height 11
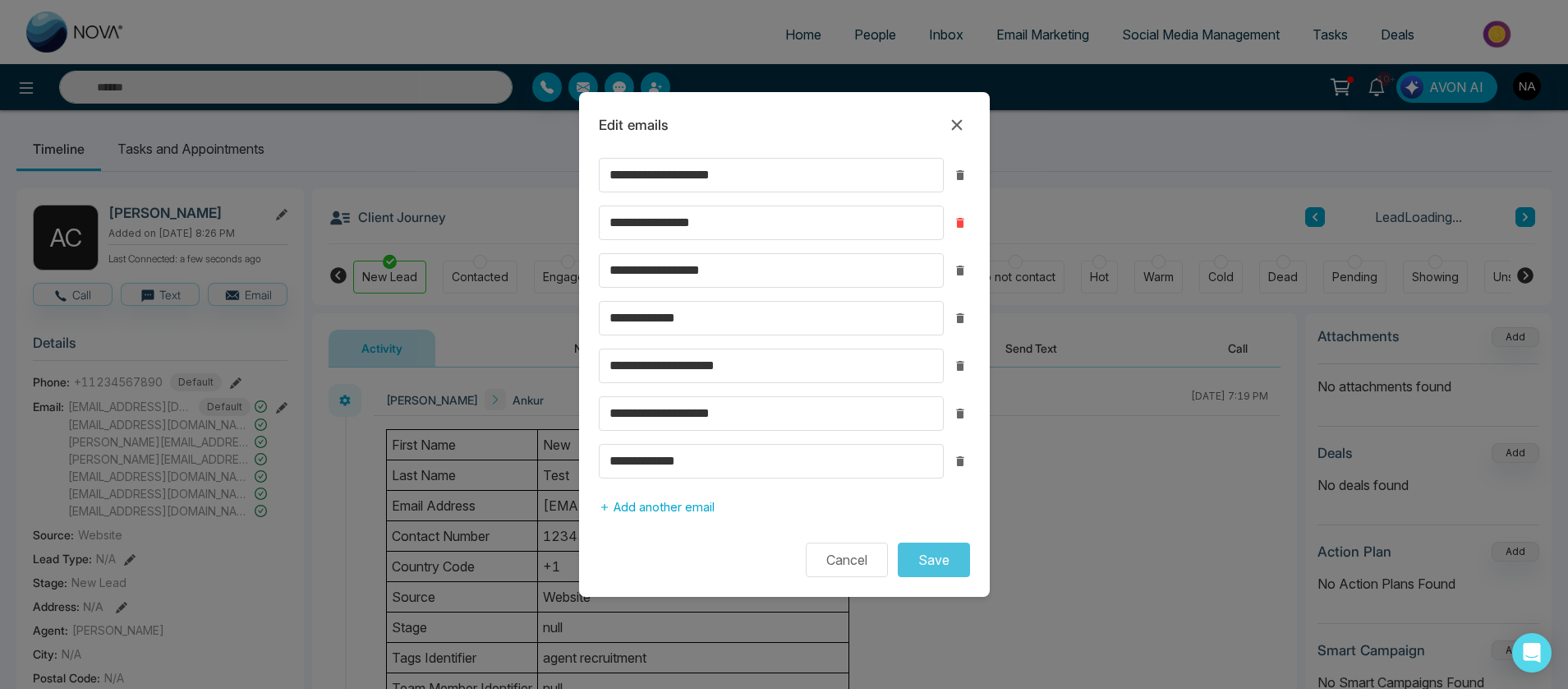
click at [963, 222] on icon "button" at bounding box center [960, 223] width 8 height 10
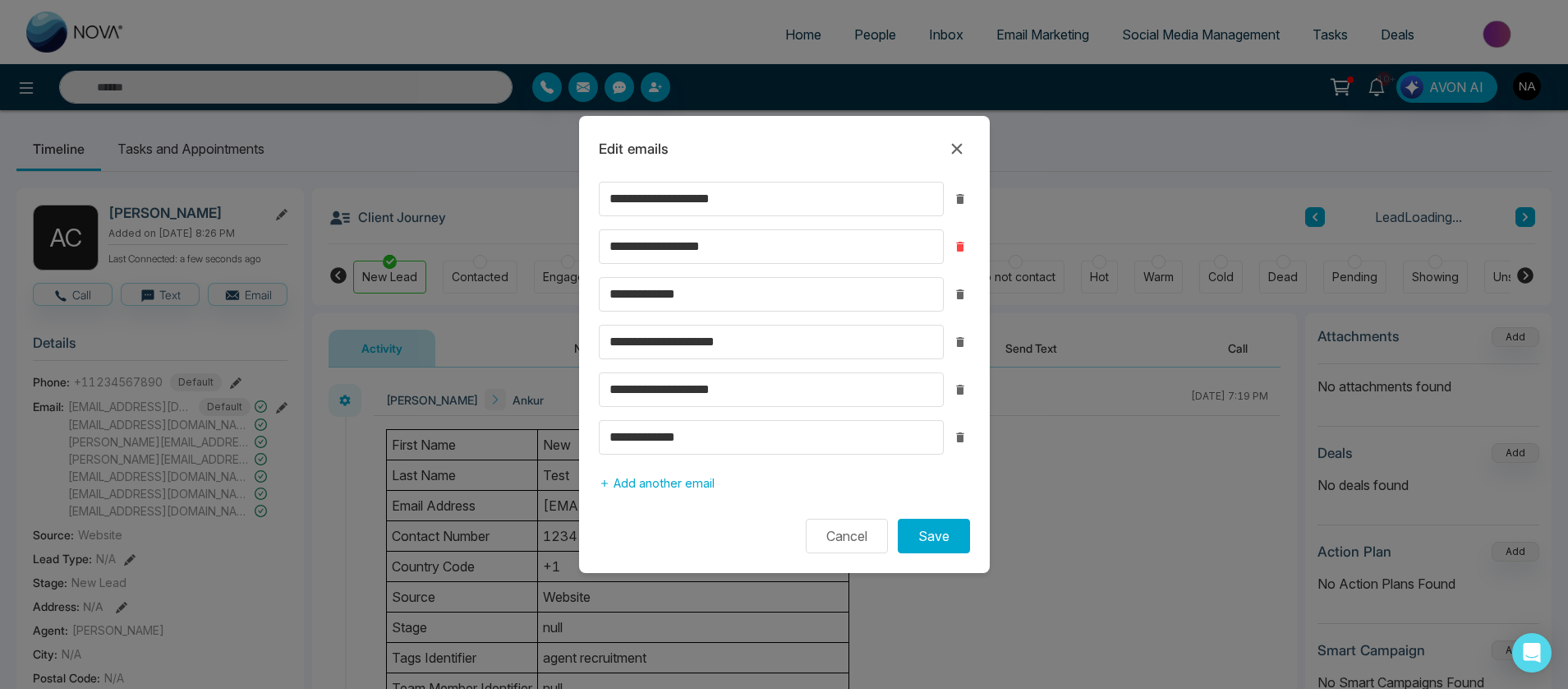
click at [961, 253] on button "button" at bounding box center [960, 246] width 20 height 20
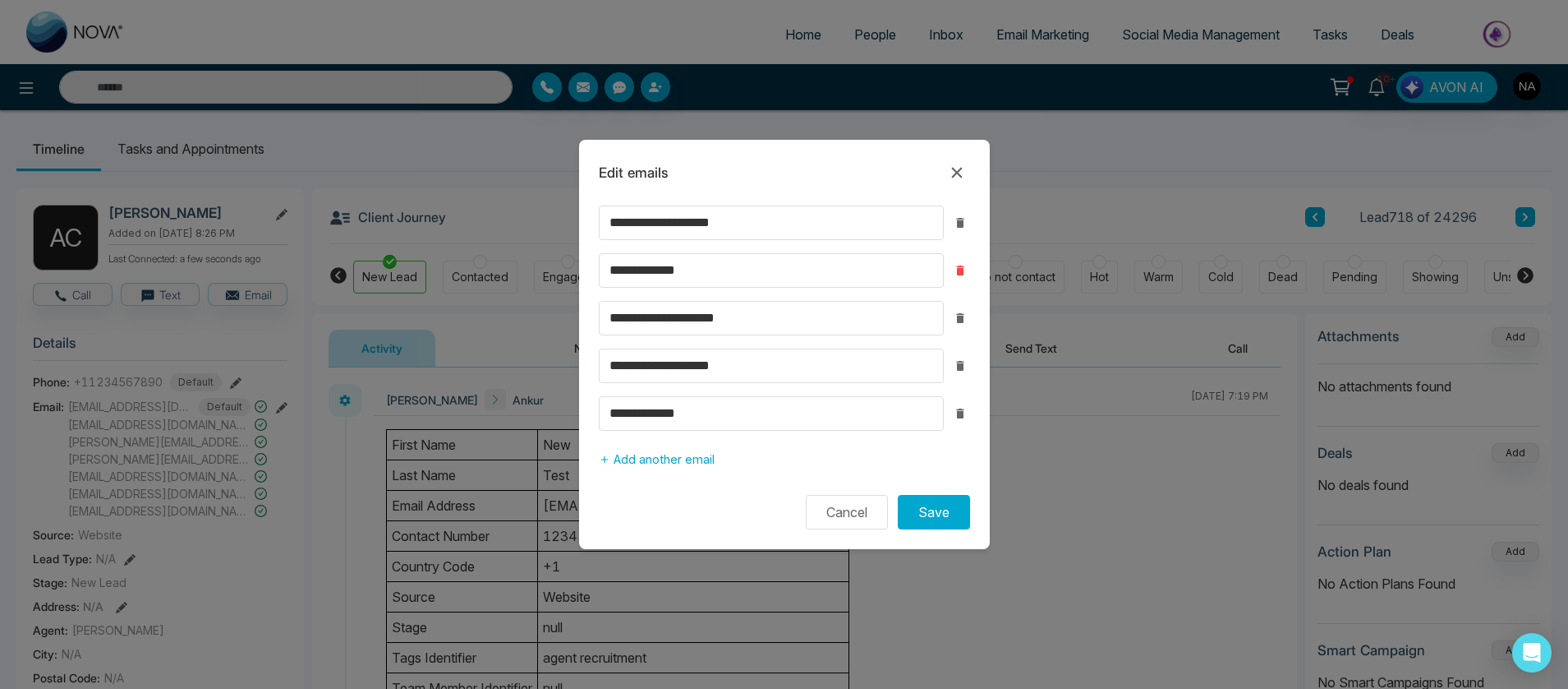
click at [960, 268] on icon "button" at bounding box center [960, 271] width 8 height 10
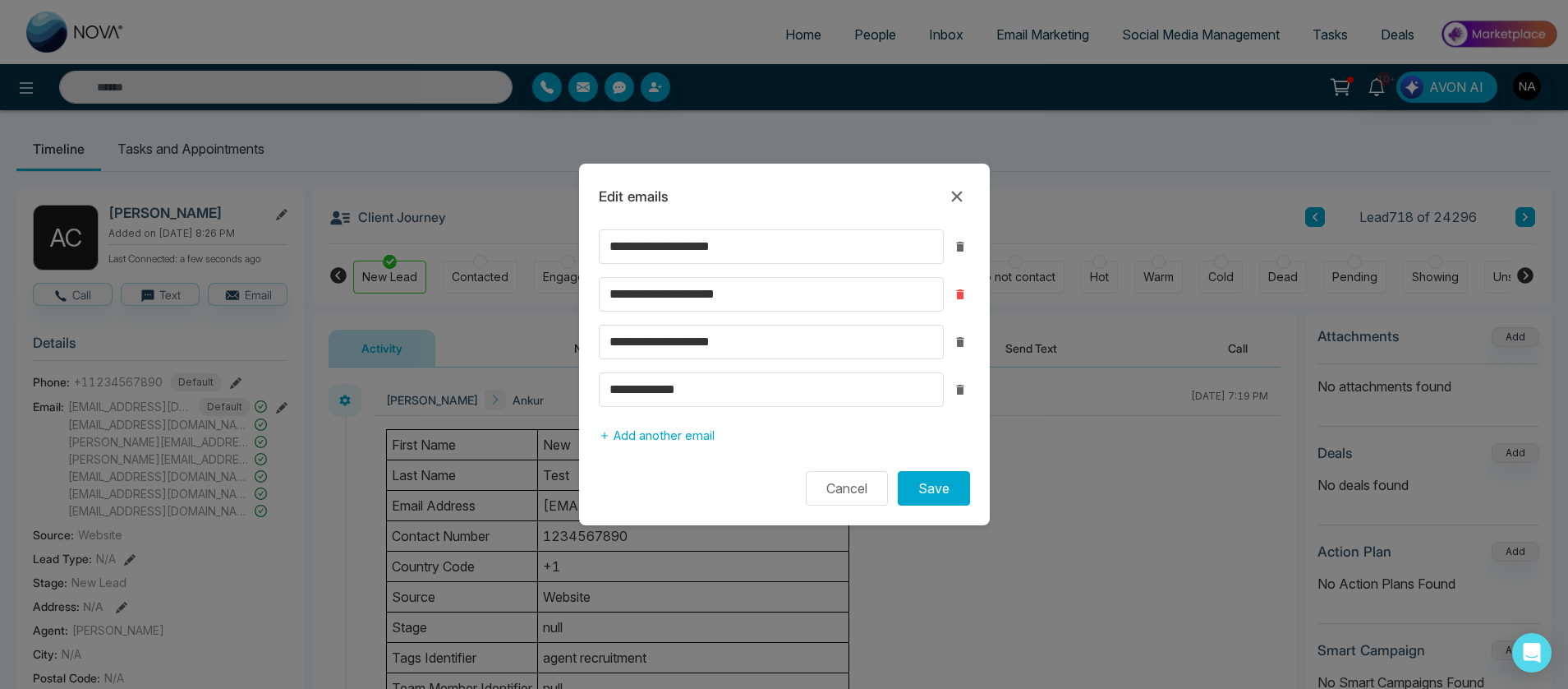
click at [960, 289] on icon "button" at bounding box center [960, 294] width 8 height 10
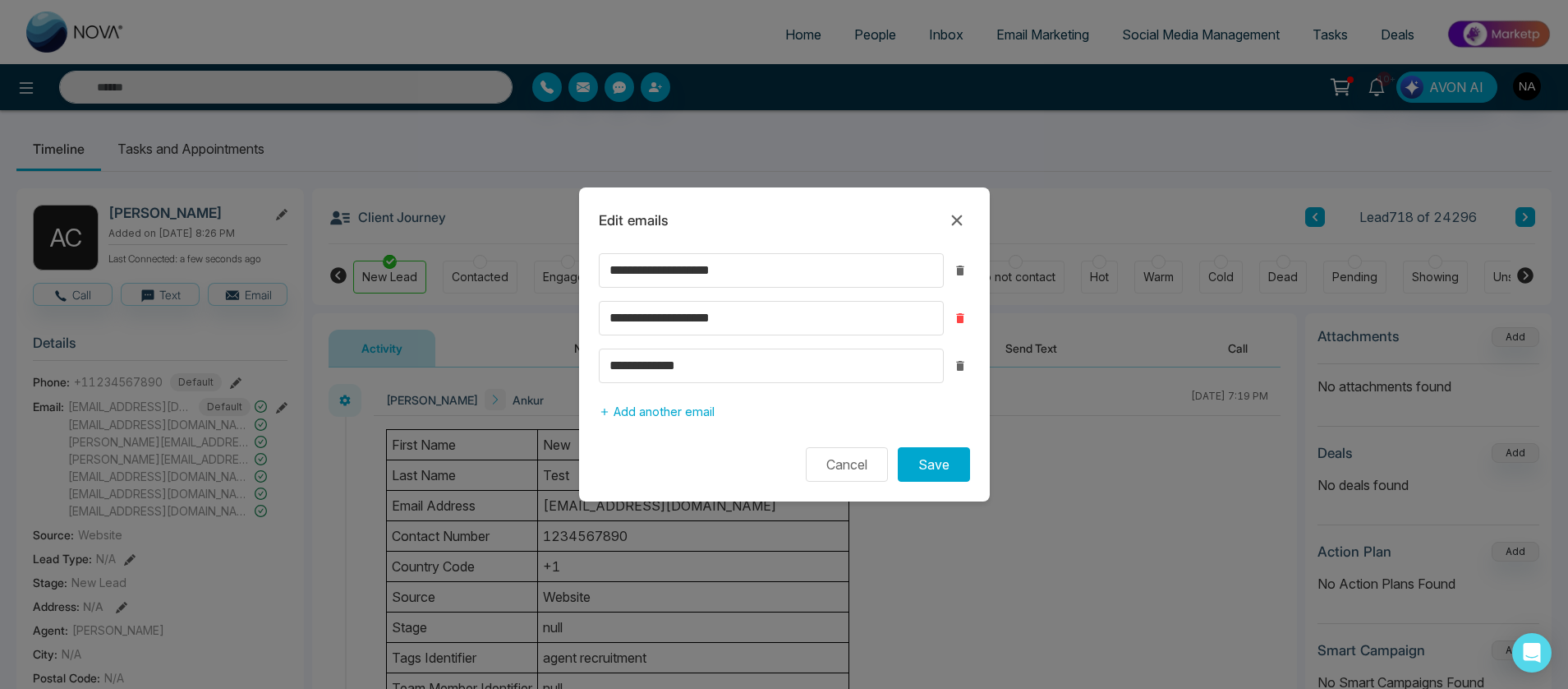
click at [959, 323] on icon "button" at bounding box center [960, 317] width 13 height 13
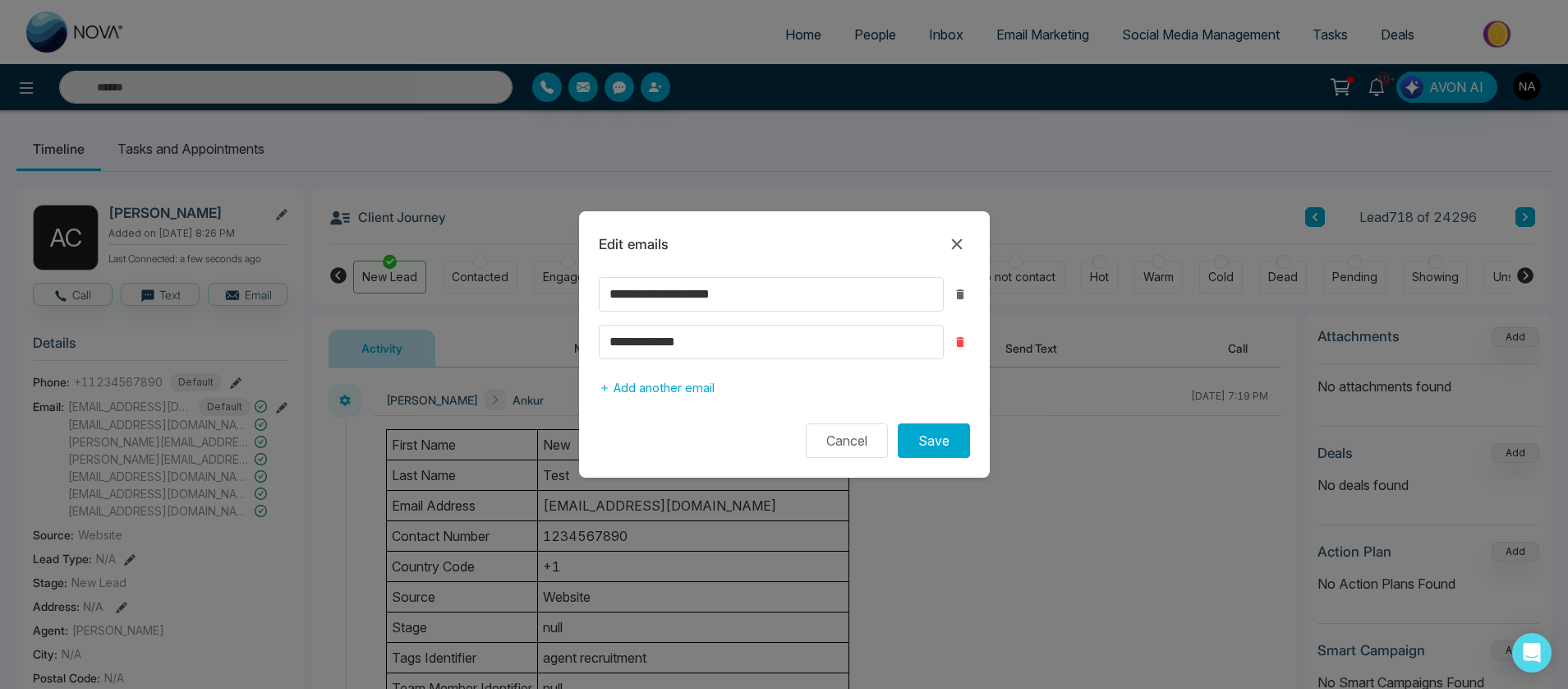
click at [959, 335] on icon "button" at bounding box center [960, 341] width 13 height 13
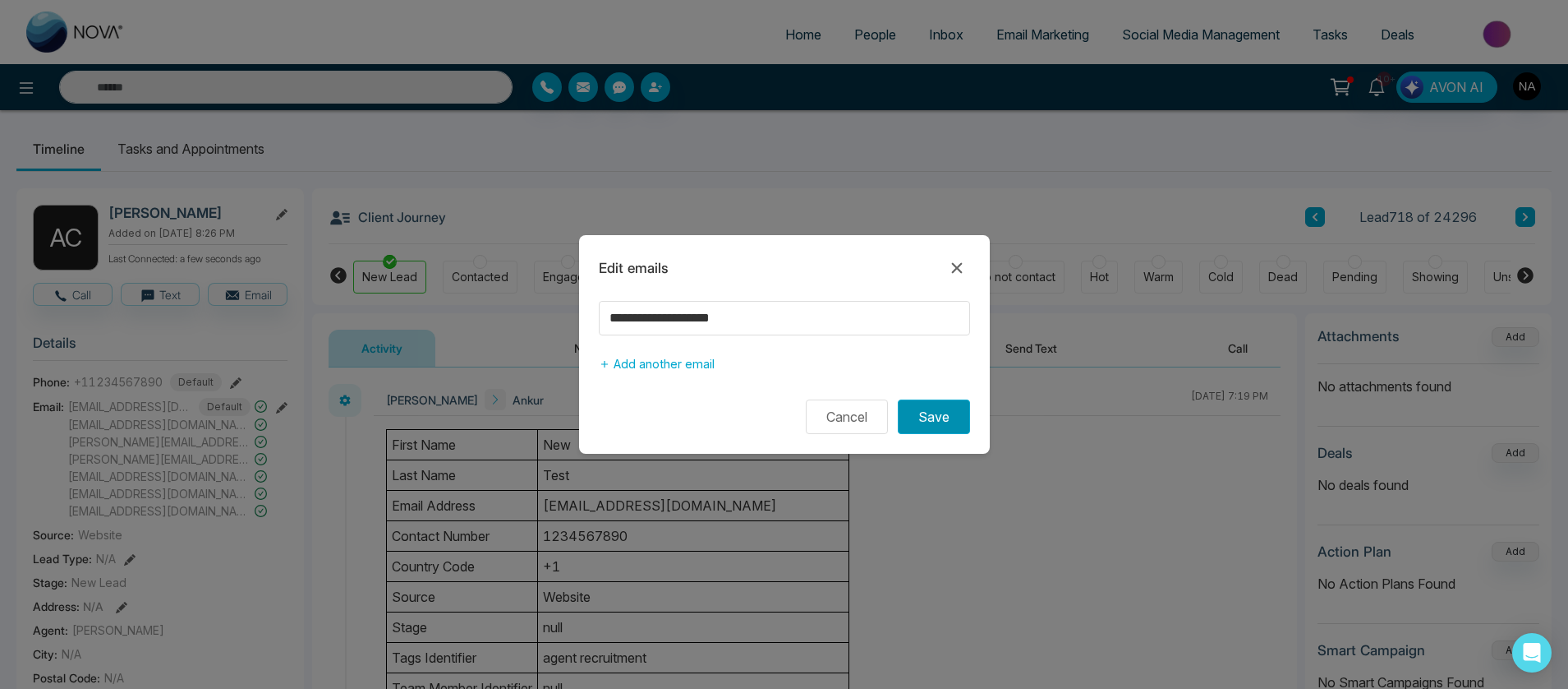
click at [932, 421] on button "Save" at bounding box center [934, 416] width 73 height 34
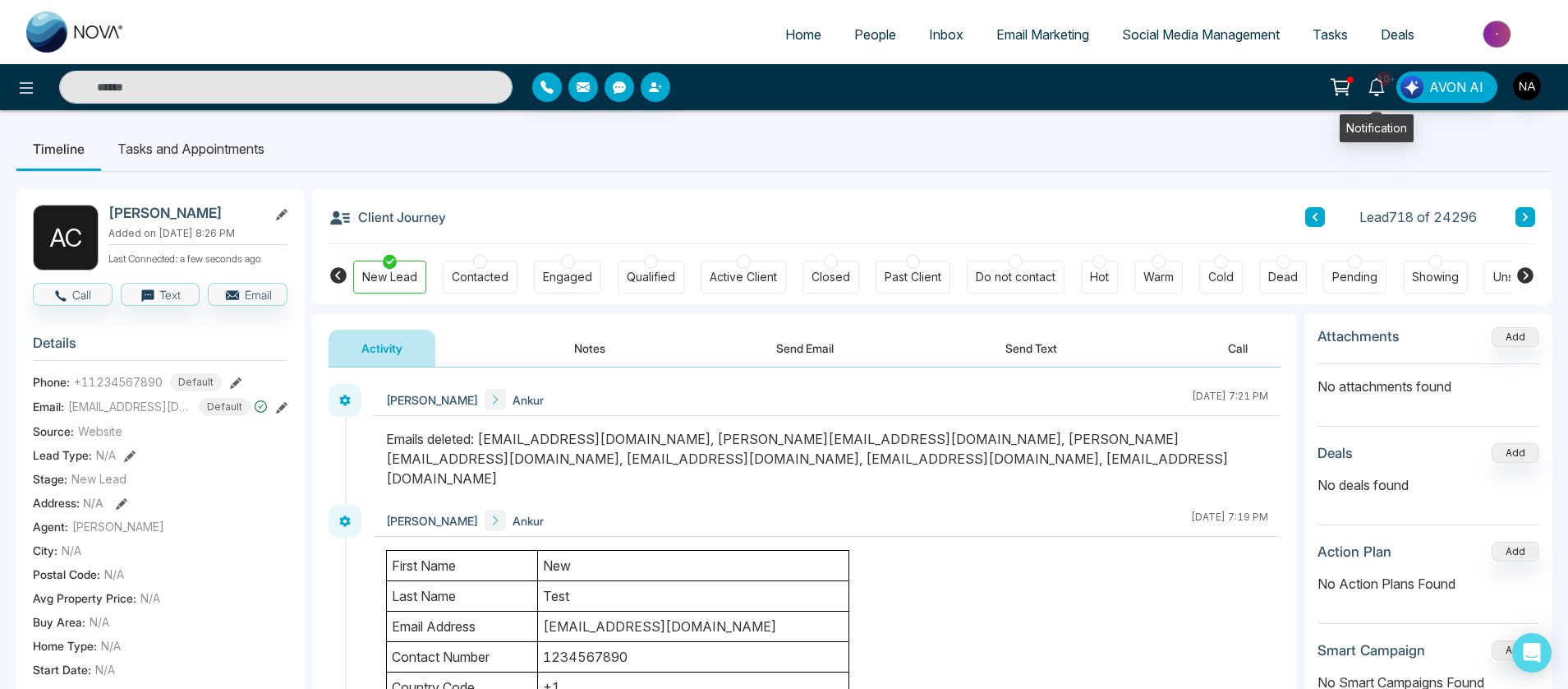
click at [1381, 90] on icon at bounding box center [1377, 86] width 18 height 18
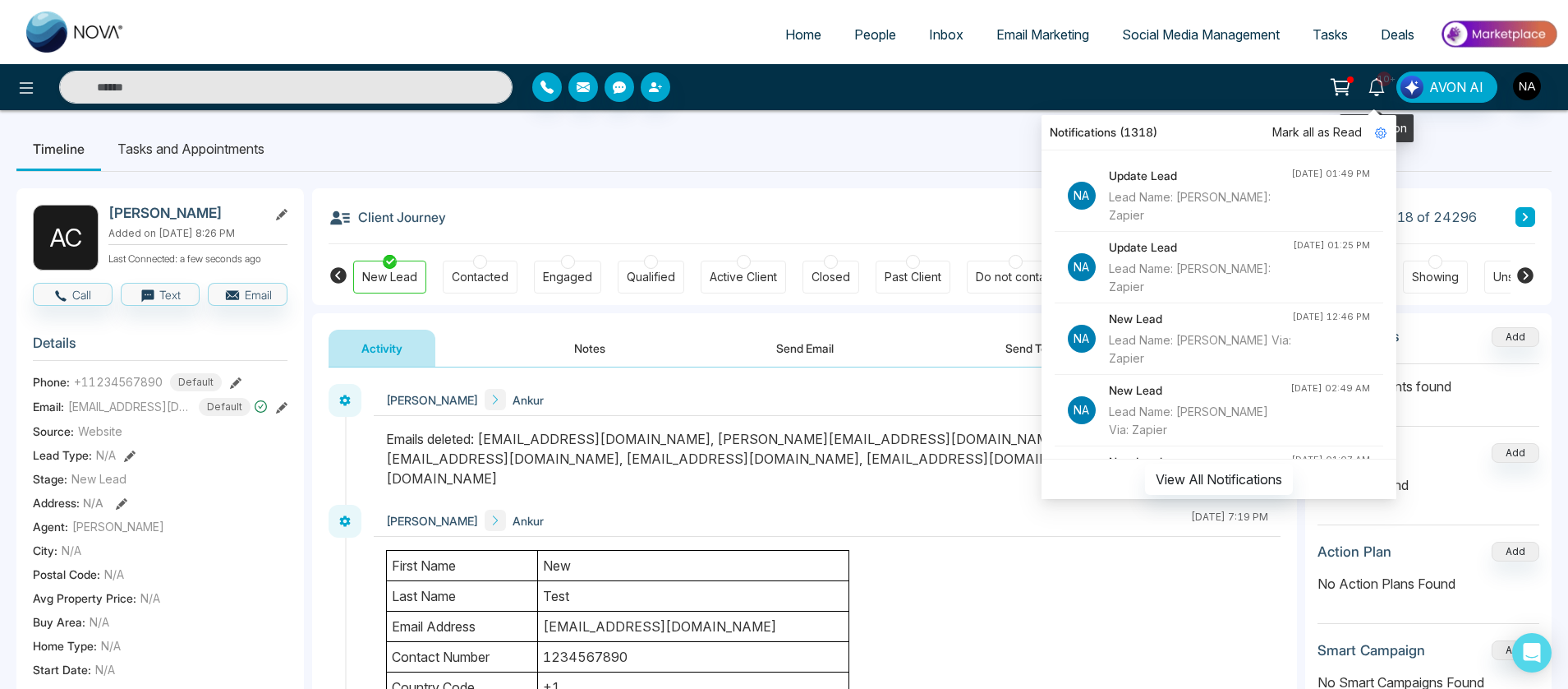
click at [1381, 90] on icon at bounding box center [1377, 86] width 18 height 18
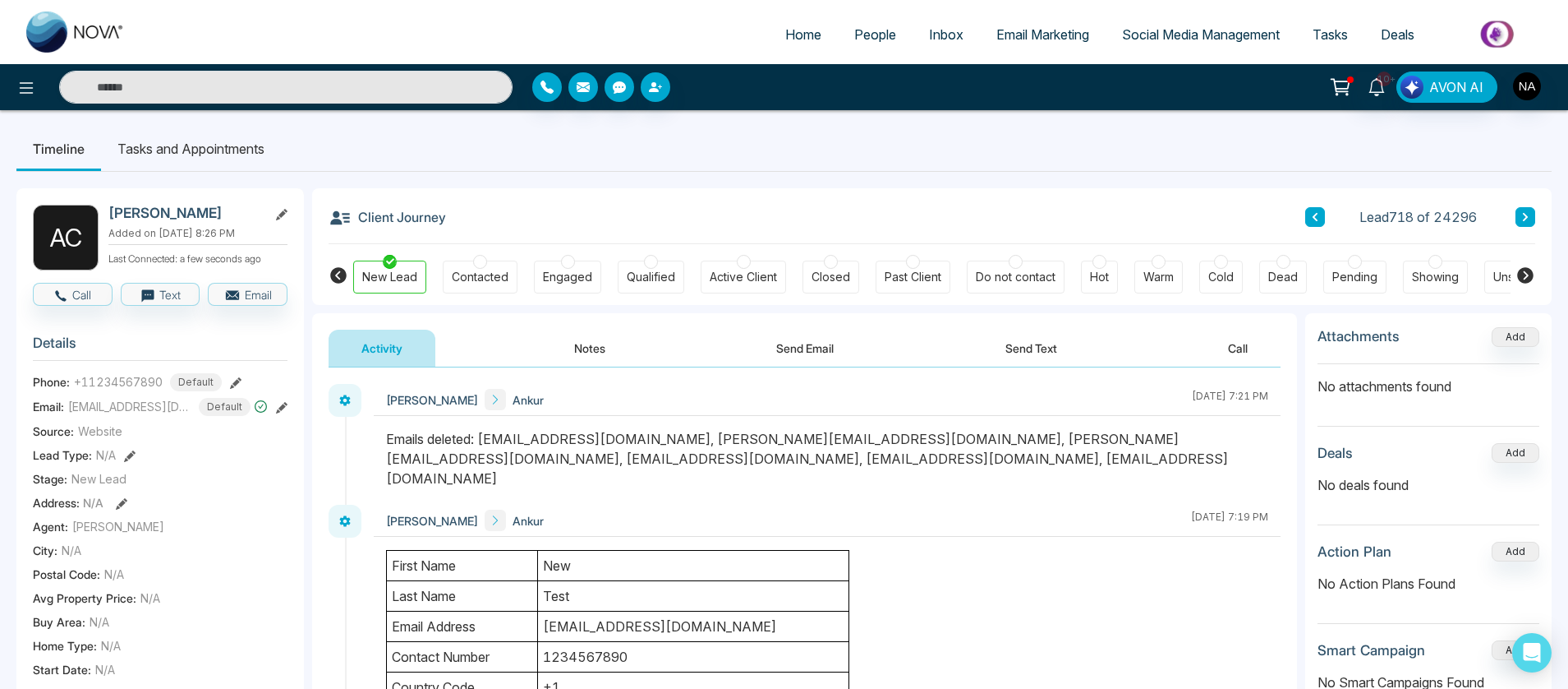
click at [103, 39] on img at bounding box center [75, 32] width 98 height 41
select select "*"
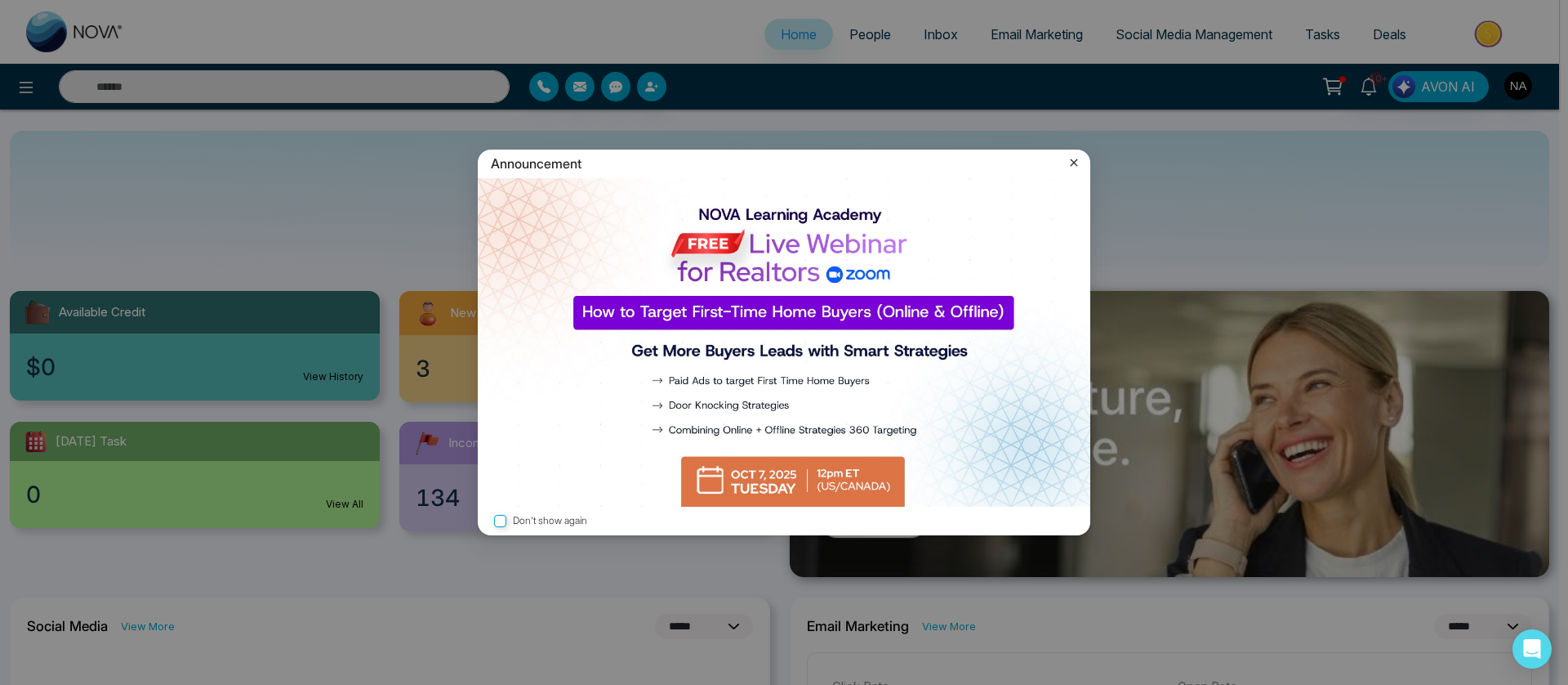
click at [1074, 163] on icon at bounding box center [1074, 162] width 8 height 8
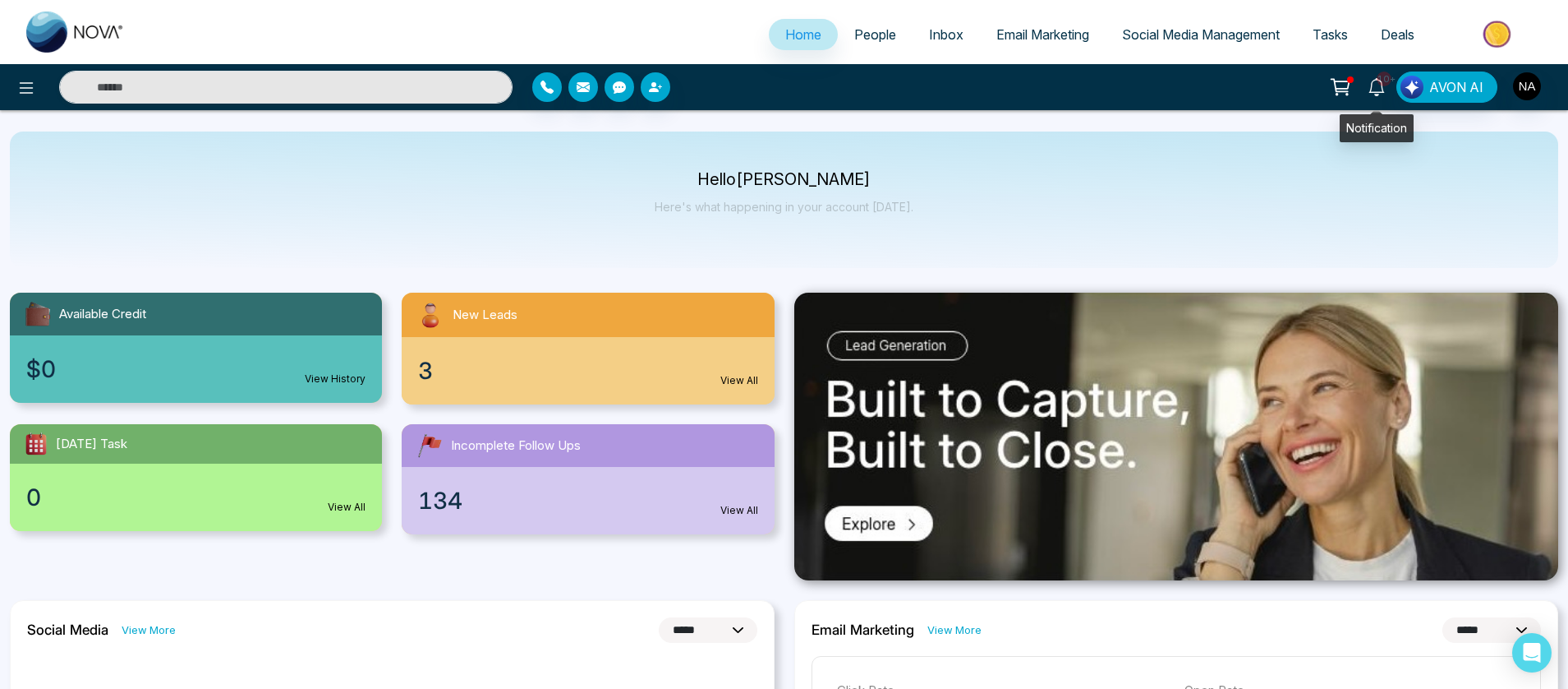
click at [1378, 84] on span "10+" at bounding box center [1383, 79] width 15 height 15
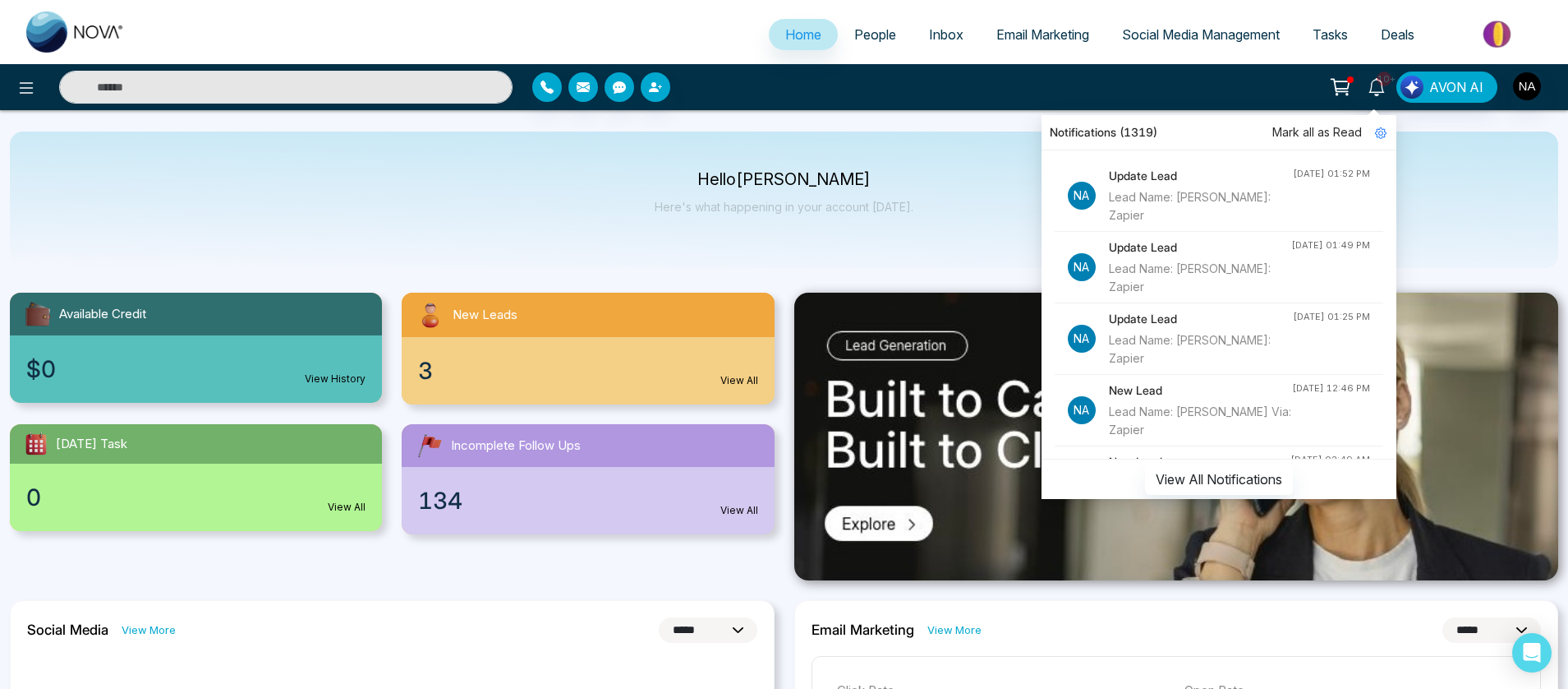
click at [1248, 208] on div "Lead Name: [PERSON_NAME]: Zapier" at bounding box center [1201, 206] width 184 height 36
click at [1147, 180] on h4 "Update Lead" at bounding box center [1201, 175] width 184 height 18
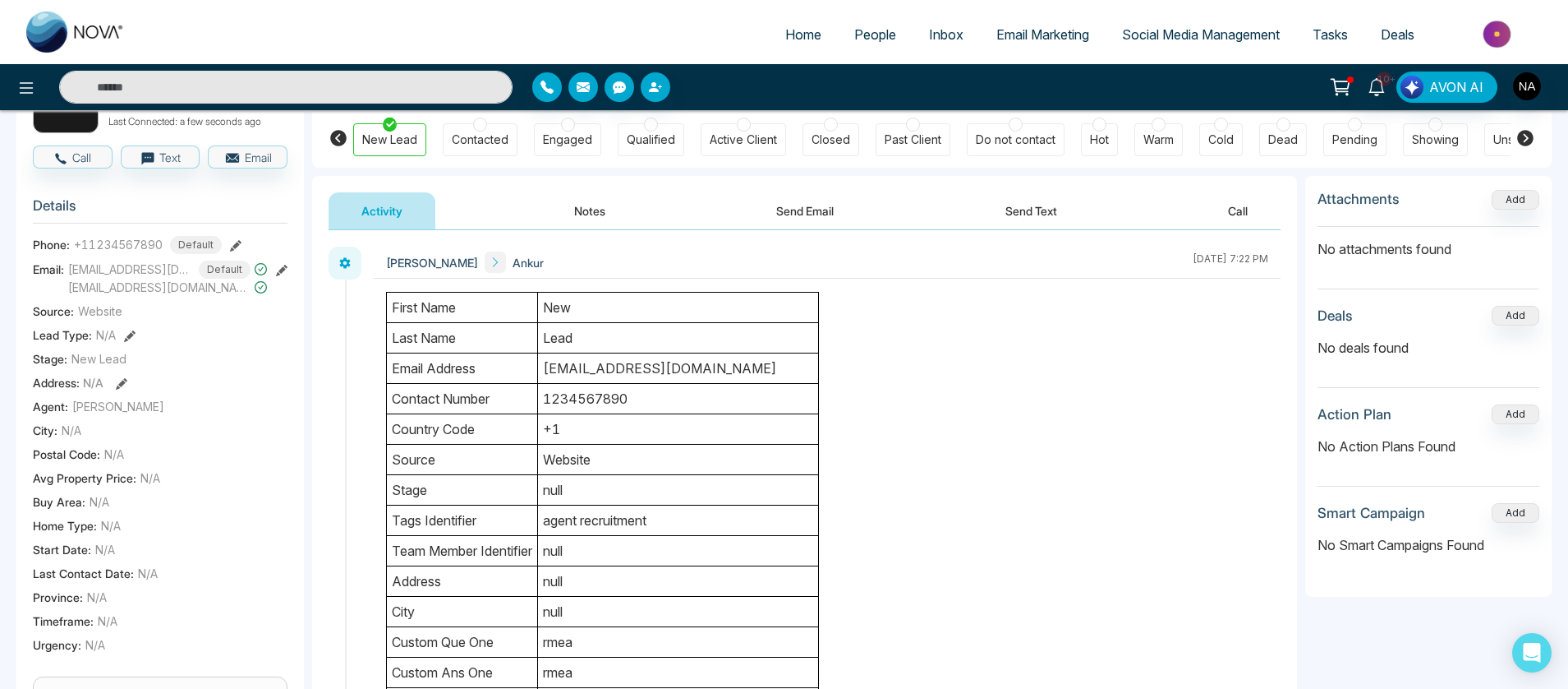
scroll to position [110, 0]
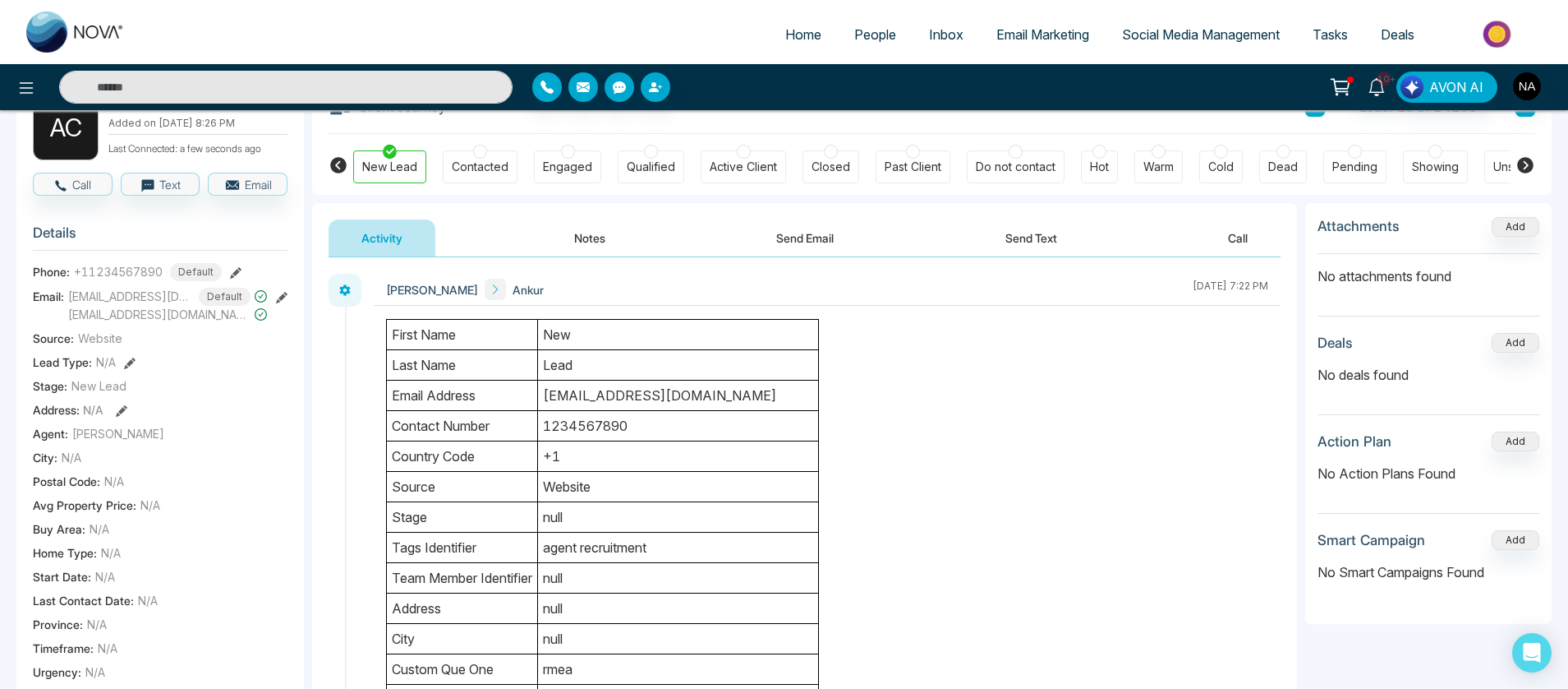
click at [513, 287] on span "Ankur" at bounding box center [528, 290] width 32 height 17
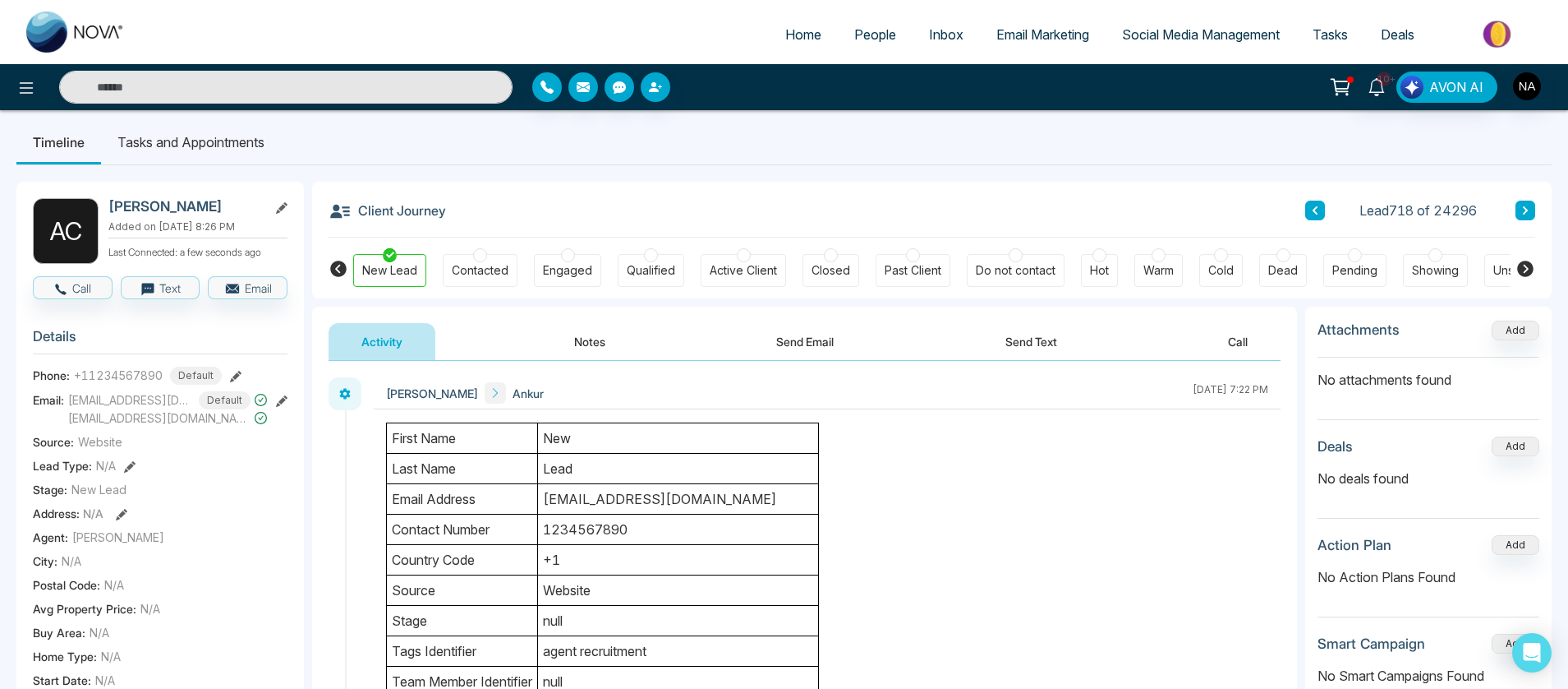
scroll to position [0, 0]
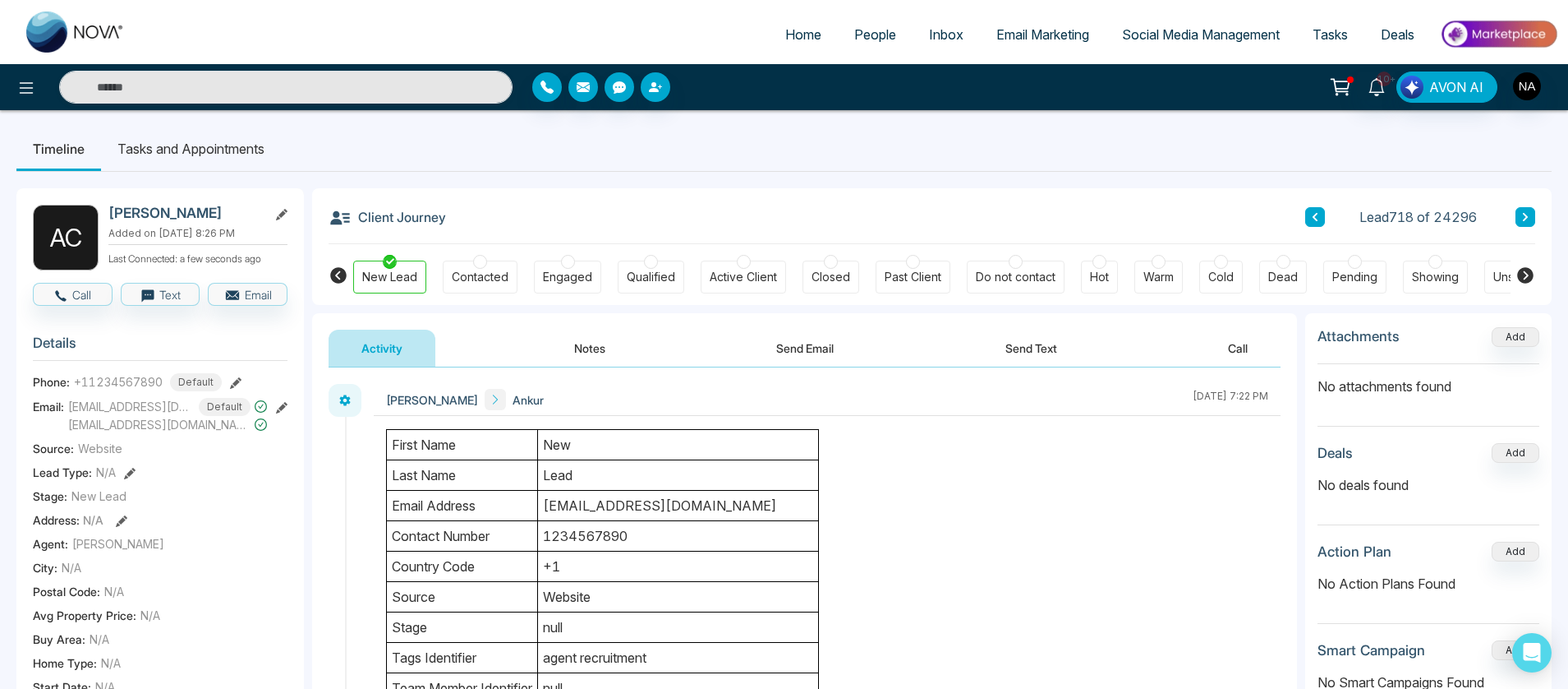
click at [115, 32] on img at bounding box center [75, 32] width 98 height 41
select select "*"
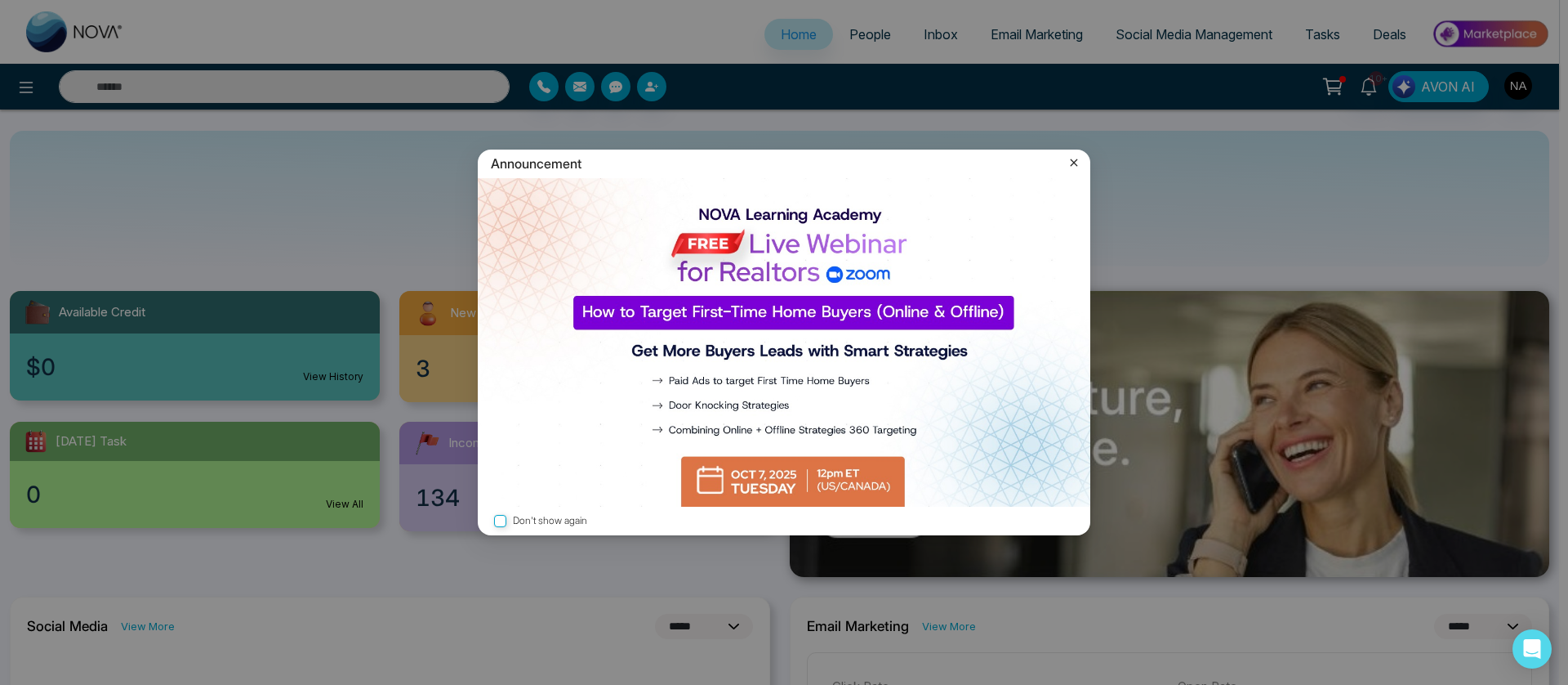
click at [1064, 159] on div "Announcement" at bounding box center [783, 164] width 612 height 29
click at [1073, 159] on icon at bounding box center [1074, 162] width 16 height 16
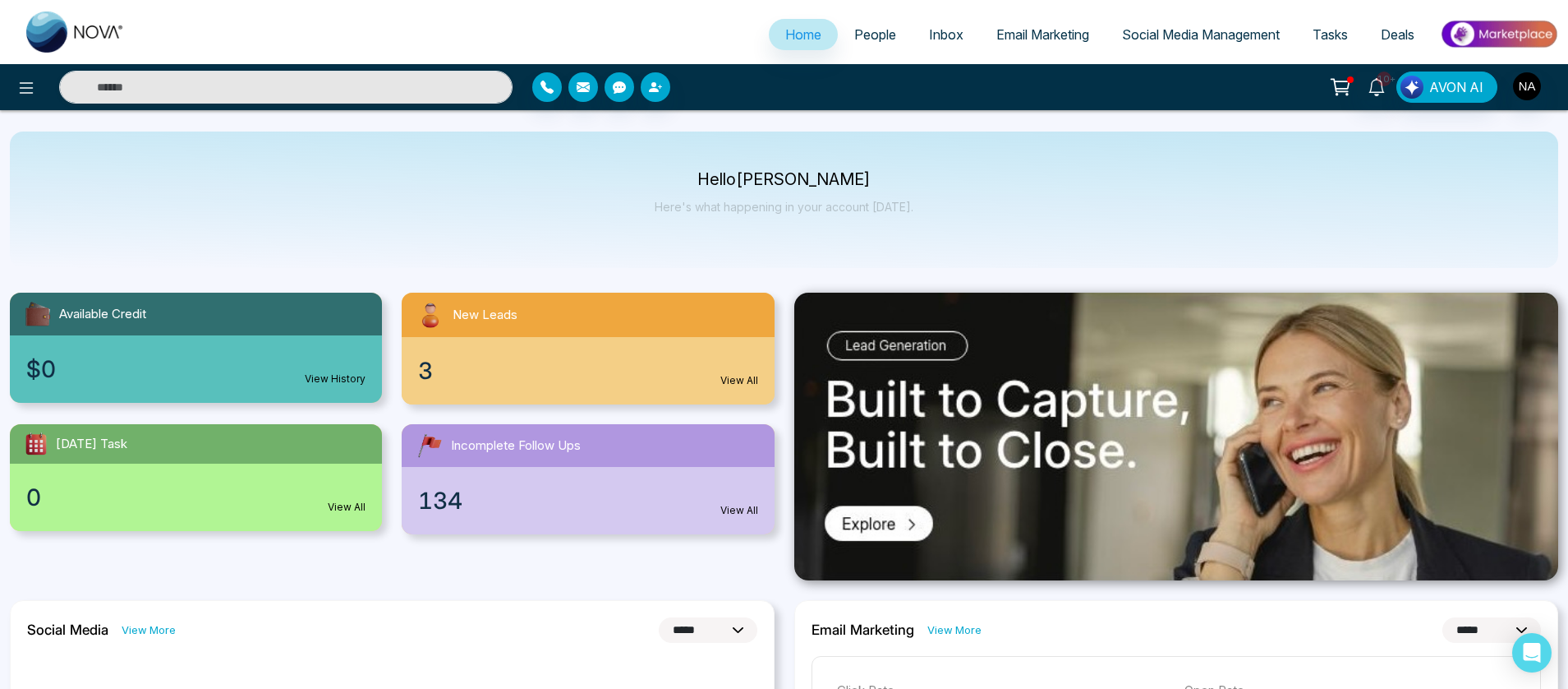
click at [873, 32] on span "People" at bounding box center [875, 34] width 42 height 16
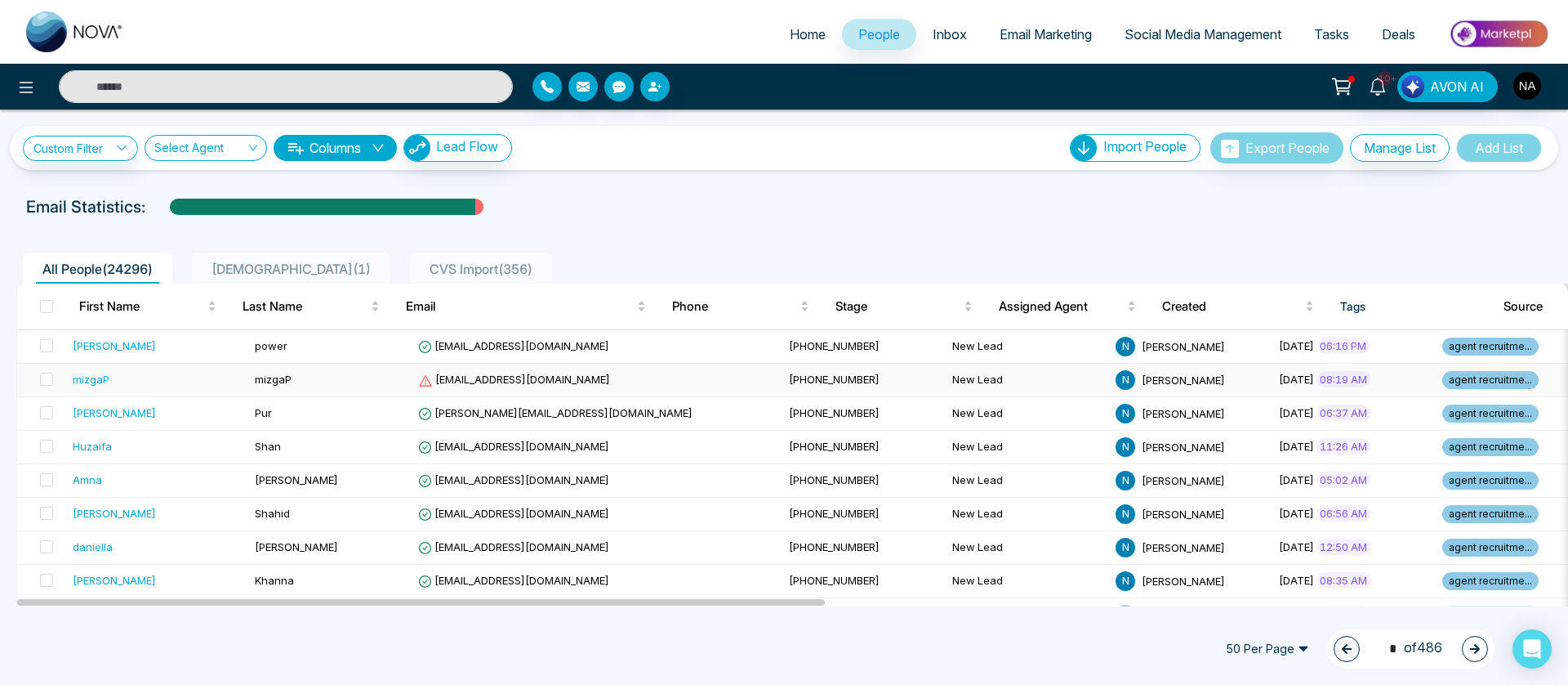
click at [95, 374] on div "mizgaP" at bounding box center [91, 379] width 37 height 16
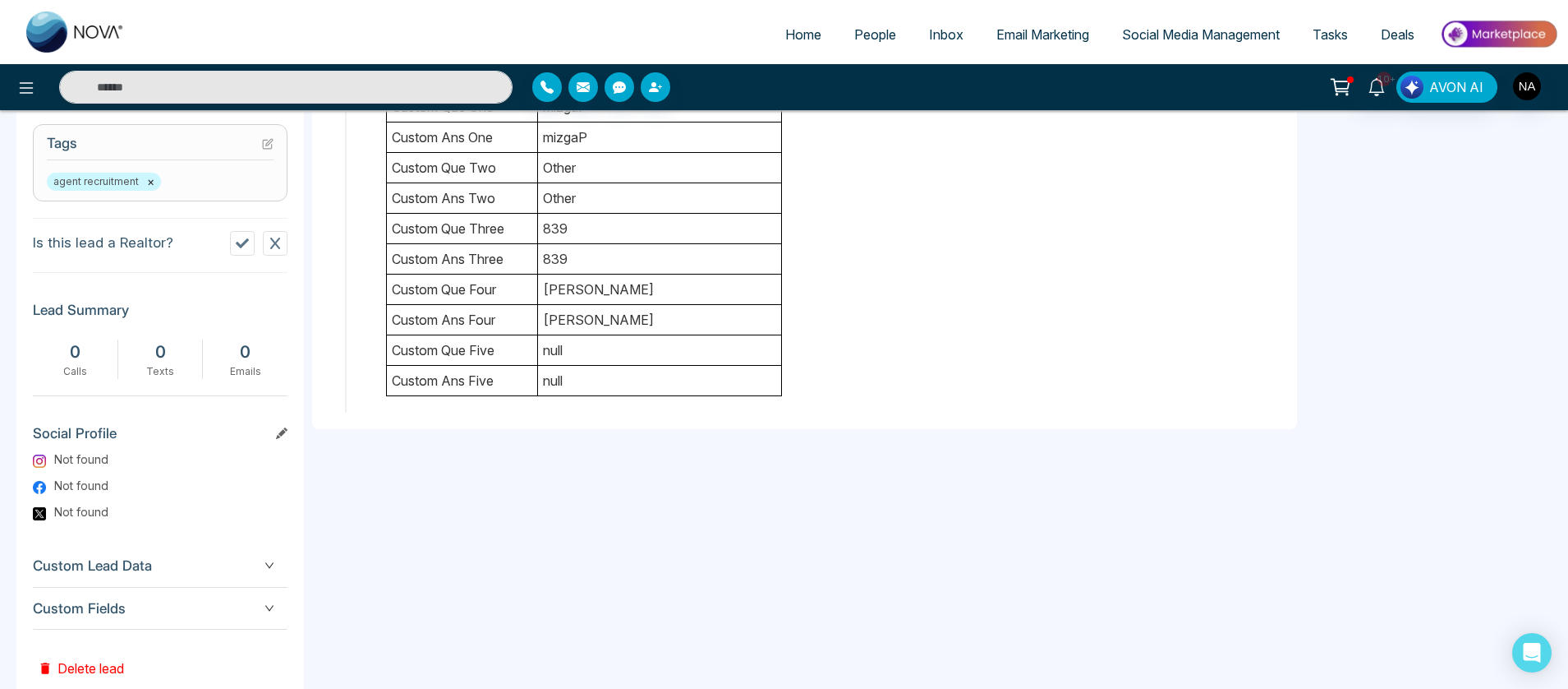
scroll to position [703, 0]
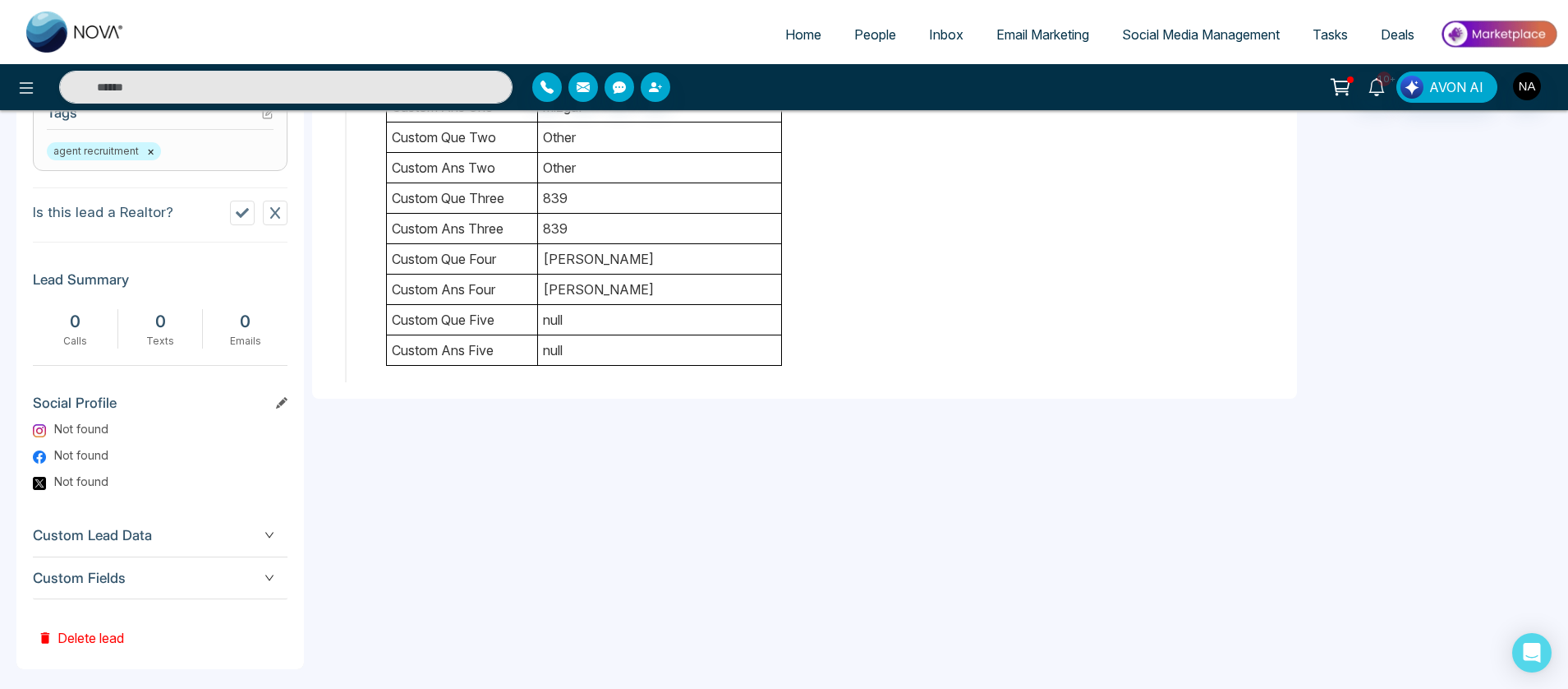
click at [261, 580] on span "Custom Fields" at bounding box center [160, 578] width 255 height 22
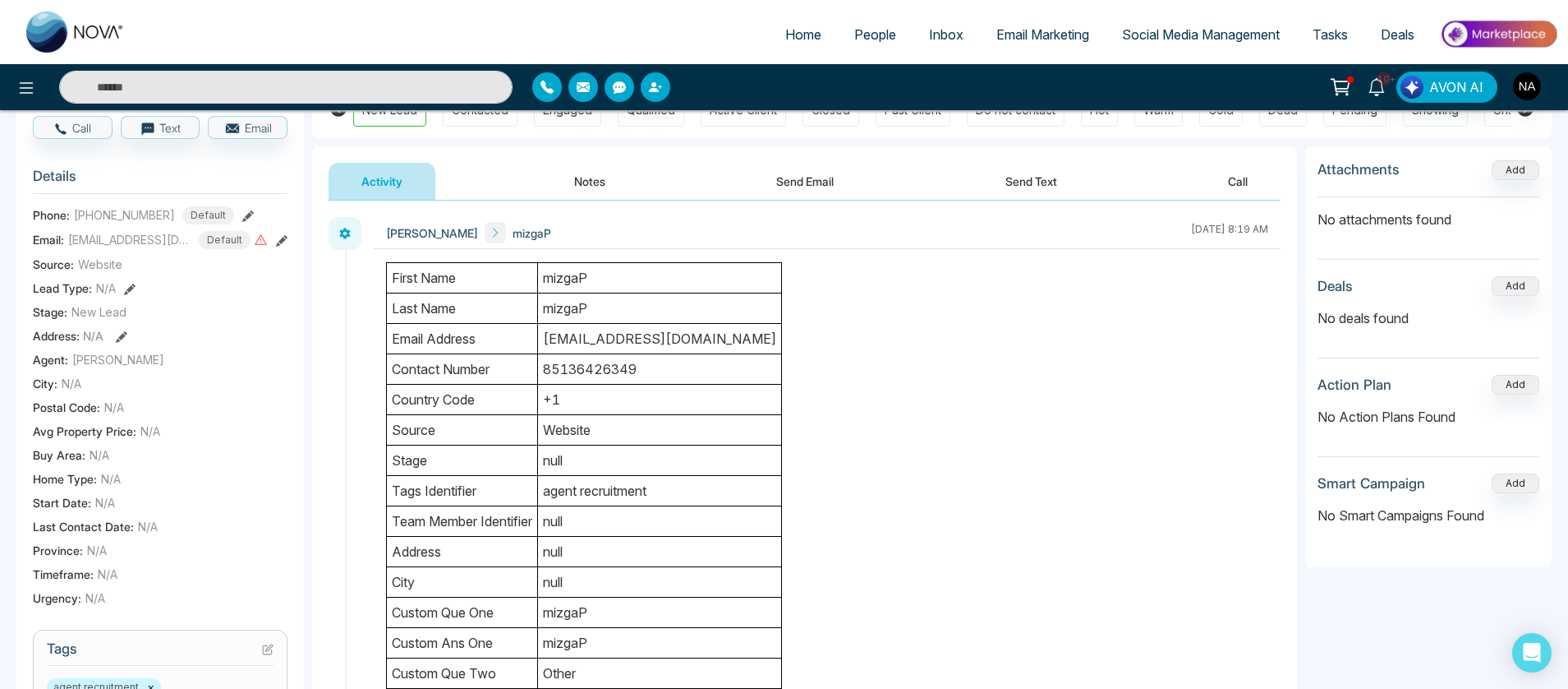
scroll to position [165, 0]
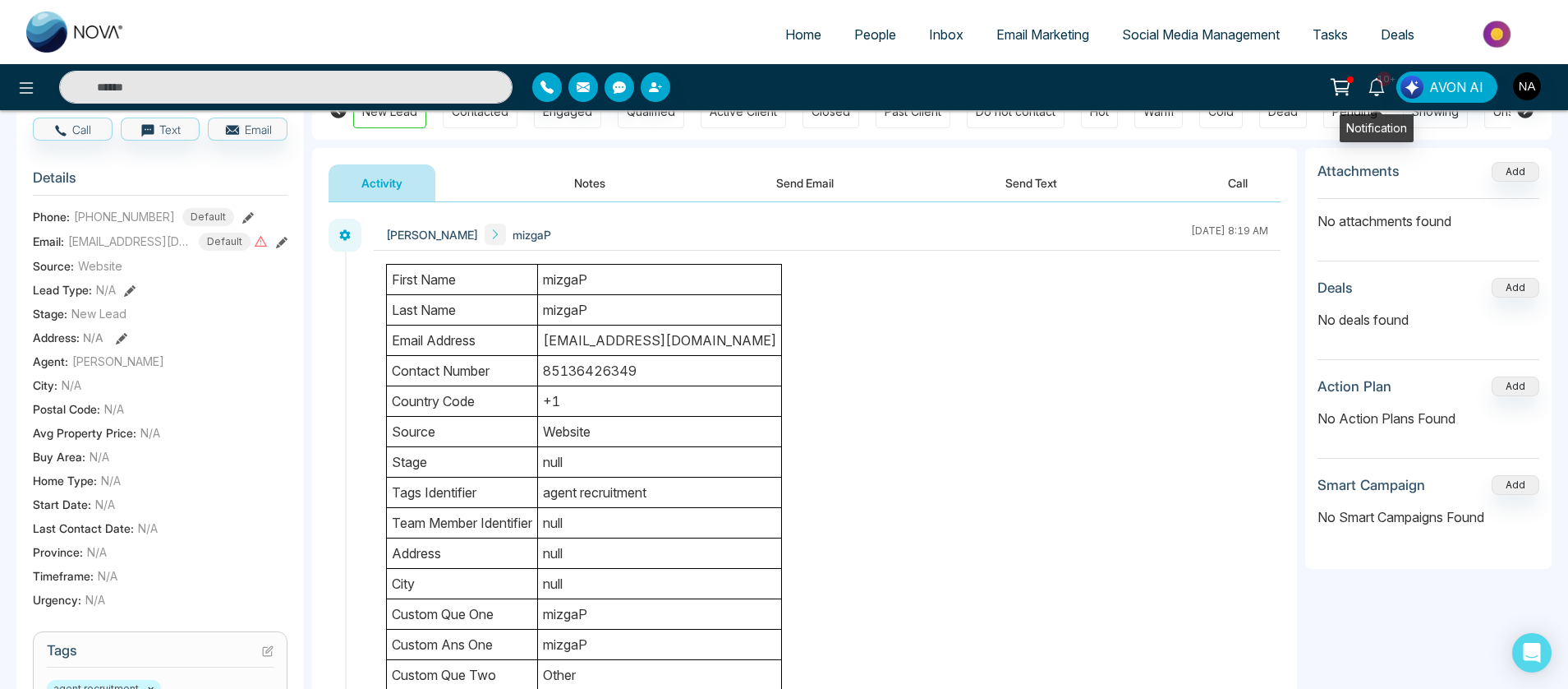
click at [1378, 92] on icon at bounding box center [1377, 86] width 15 height 18
